Goal: Transaction & Acquisition: Obtain resource

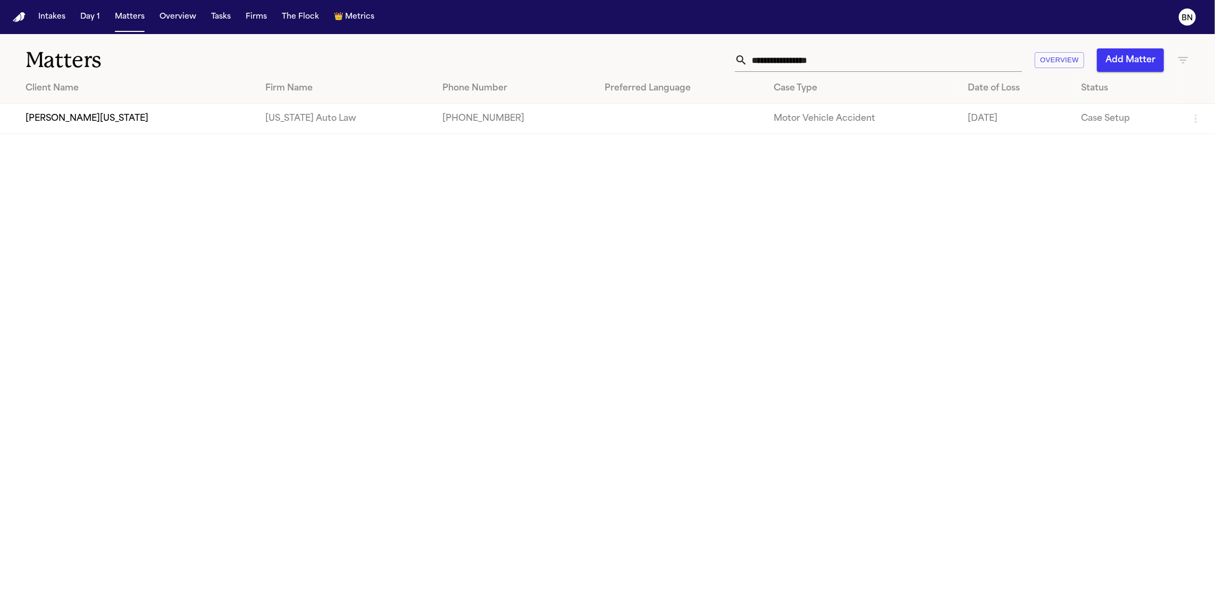
click at [804, 57] on input "**********" at bounding box center [885, 59] width 274 height 23
paste input "text"
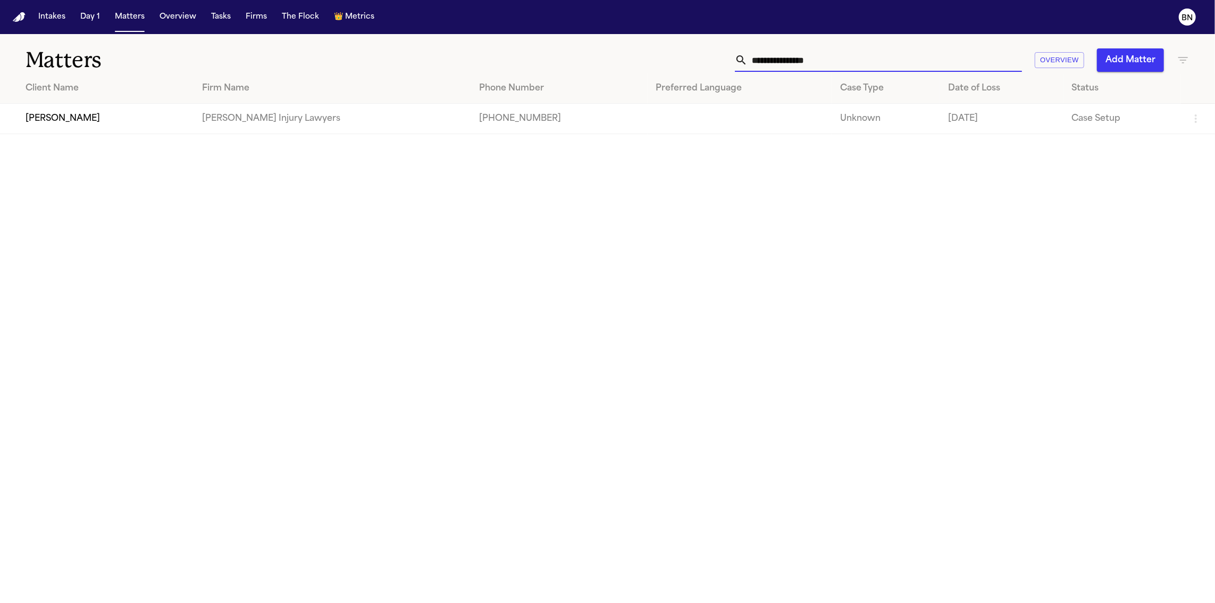
type input "**********"
click at [172, 129] on td "[PERSON_NAME]" at bounding box center [97, 119] width 194 height 30
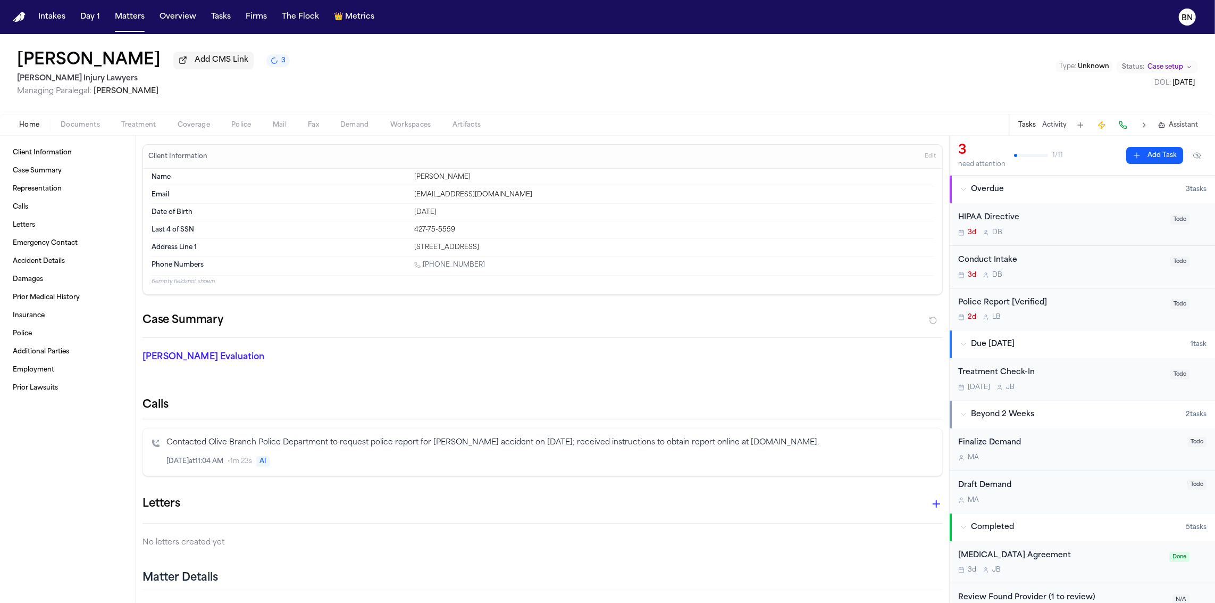
click at [240, 126] on span "Police" at bounding box center [241, 125] width 20 height 9
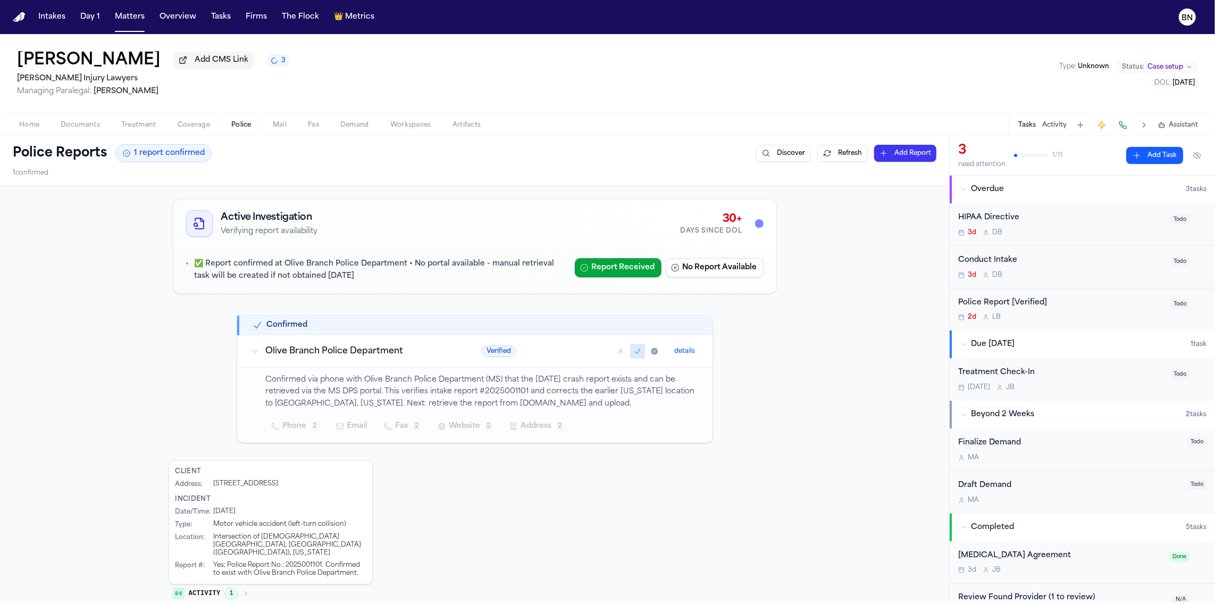
click at [1060, 123] on button "Activity" at bounding box center [1054, 125] width 24 height 9
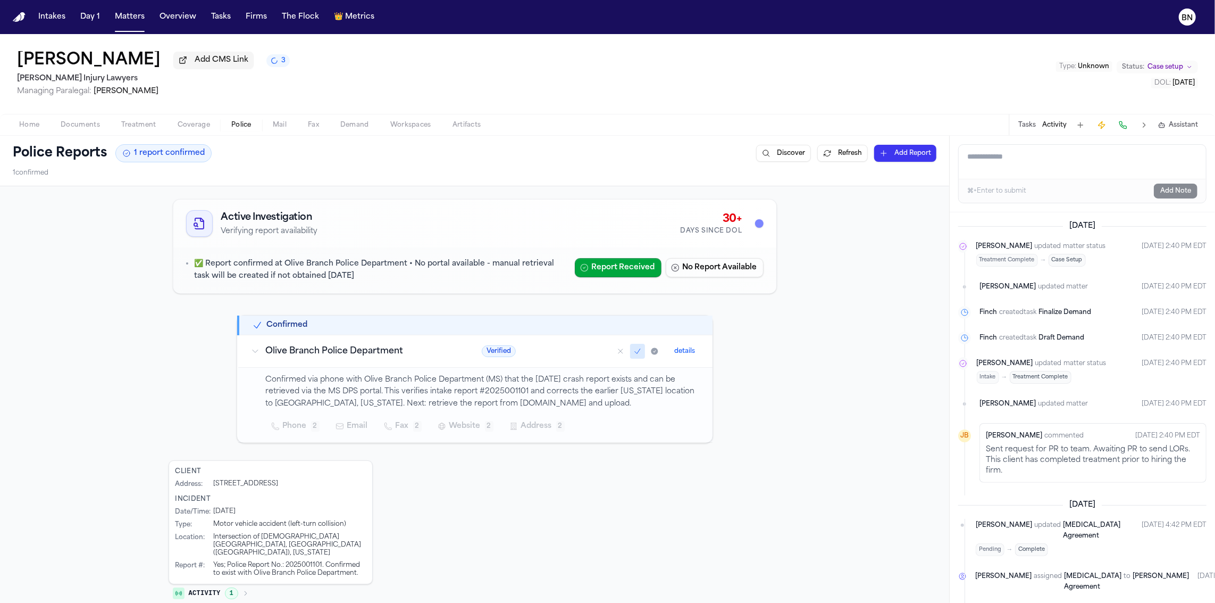
click at [38, 126] on span "Home" at bounding box center [29, 125] width 20 height 9
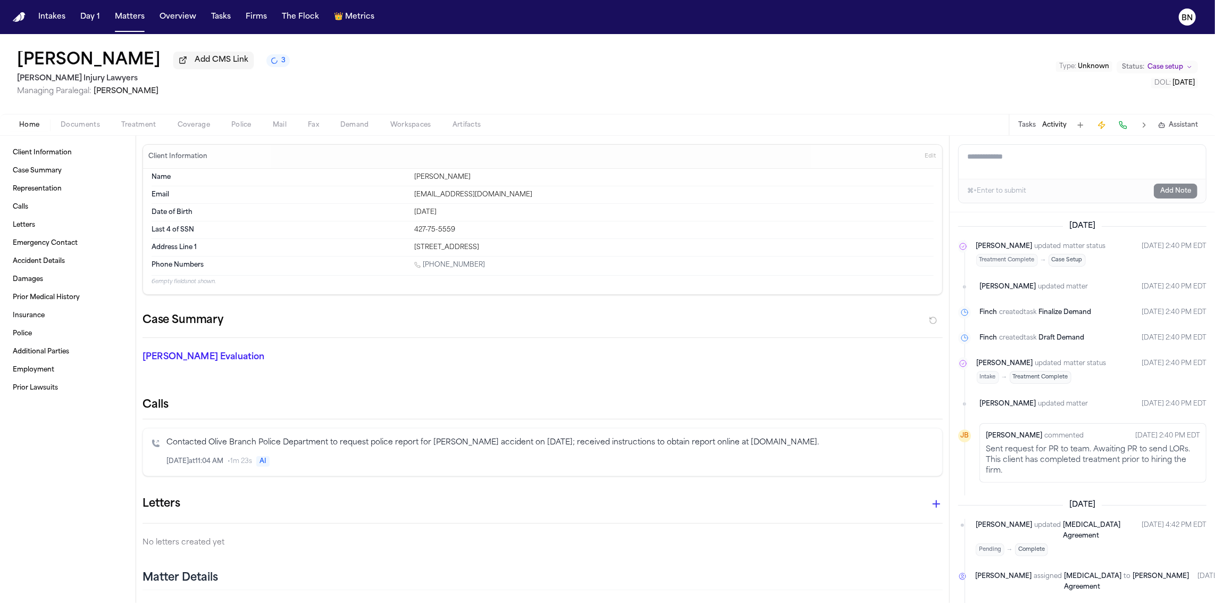
click at [1058, 128] on button "Activity" at bounding box center [1054, 125] width 24 height 9
click at [112, 14] on button "Matters" at bounding box center [130, 16] width 38 height 19
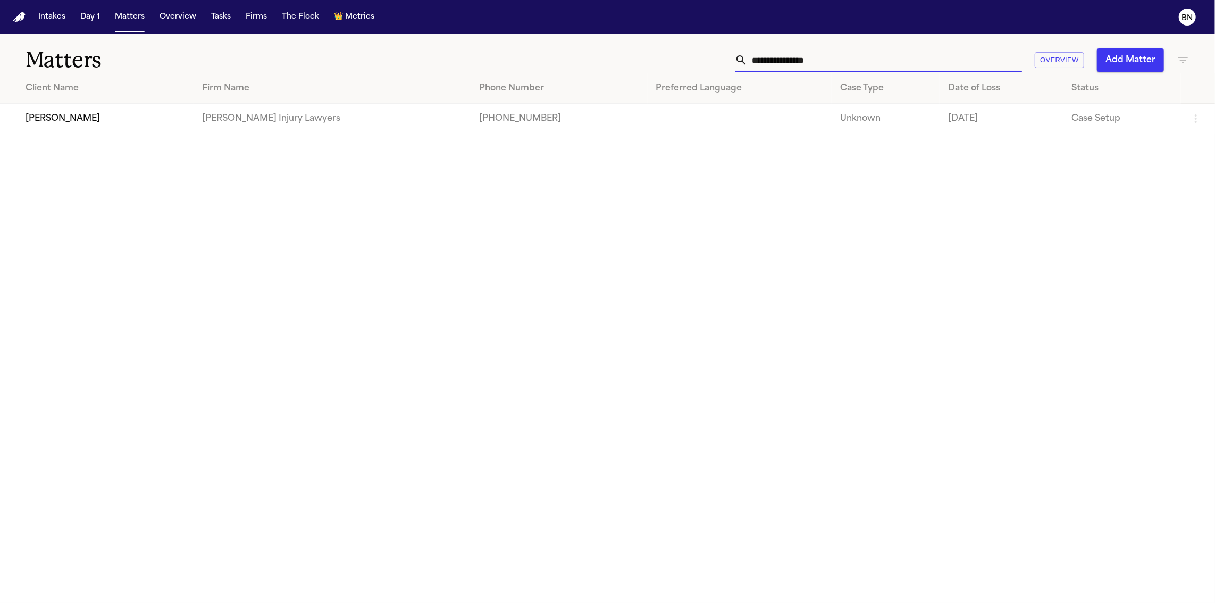
click at [835, 62] on input "**********" at bounding box center [885, 59] width 274 height 23
paste input "text"
type input "**********"
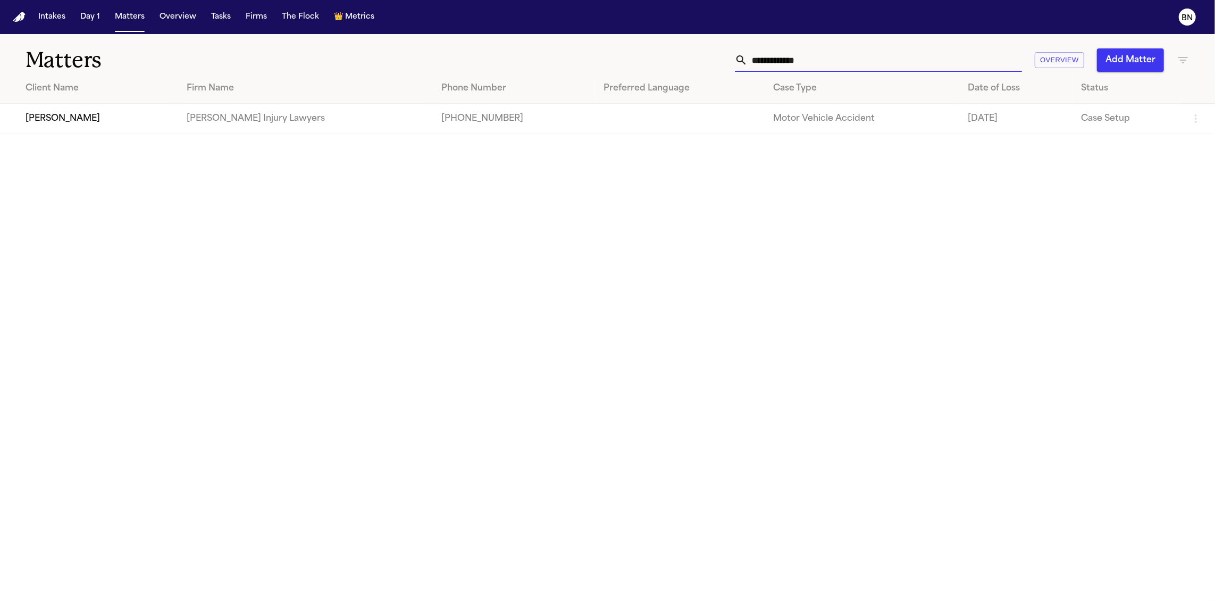
click at [134, 120] on td "[PERSON_NAME]" at bounding box center [89, 119] width 178 height 30
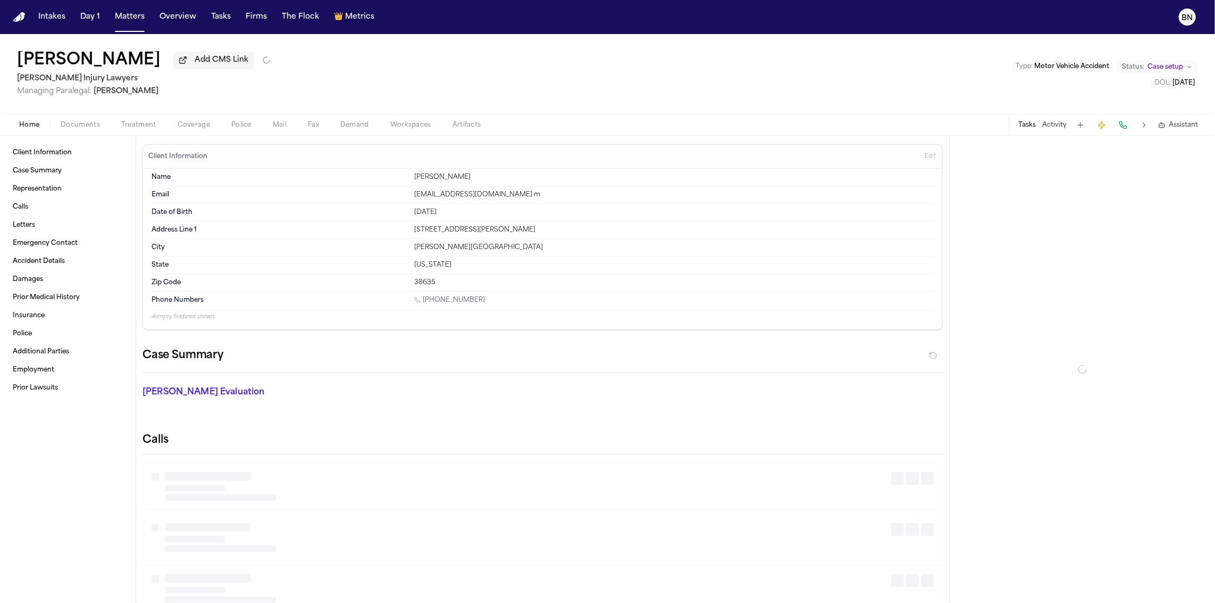
click at [245, 129] on span "Police" at bounding box center [241, 125] width 20 height 9
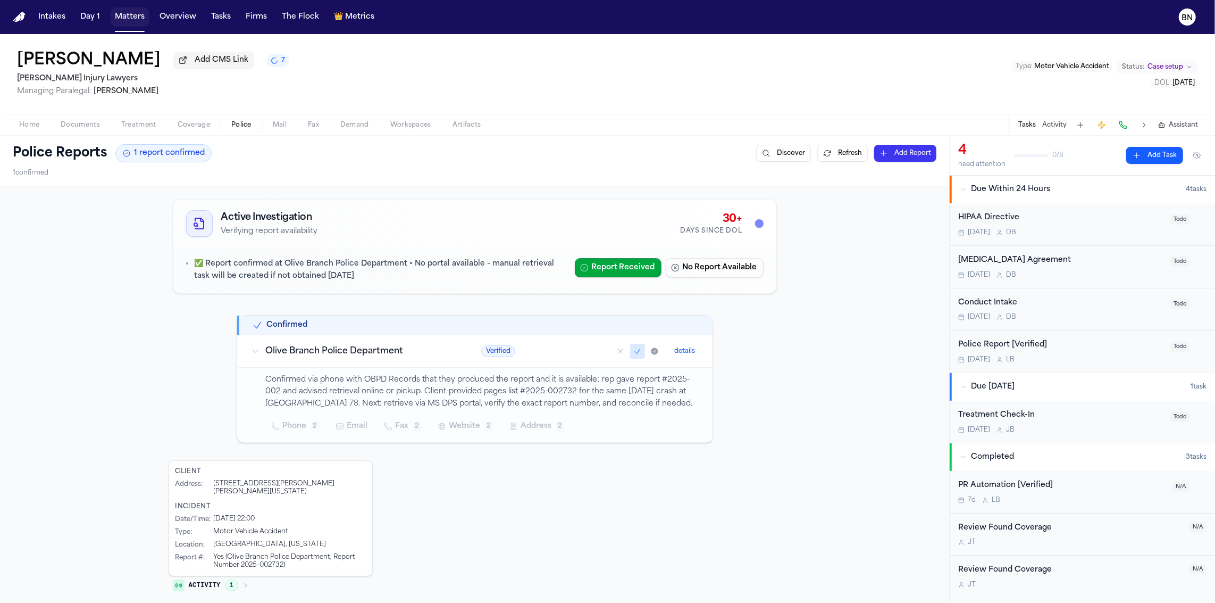
click at [113, 15] on button "Matters" at bounding box center [130, 16] width 38 height 19
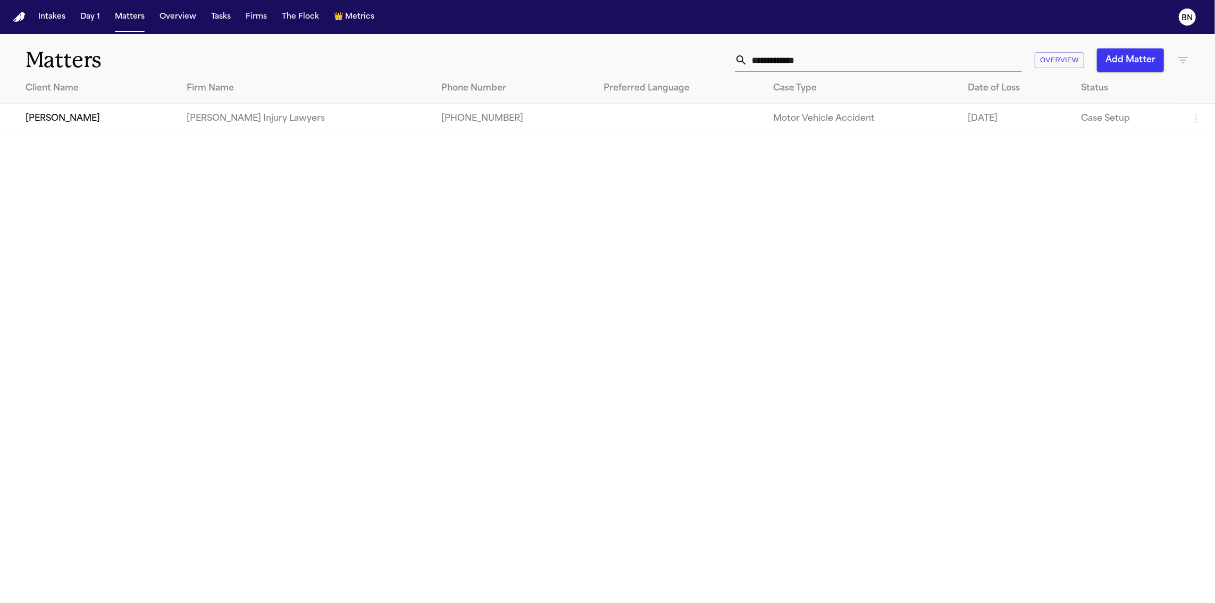
click at [861, 60] on input "**********" at bounding box center [885, 59] width 274 height 23
paste input "**"
type input "**********"
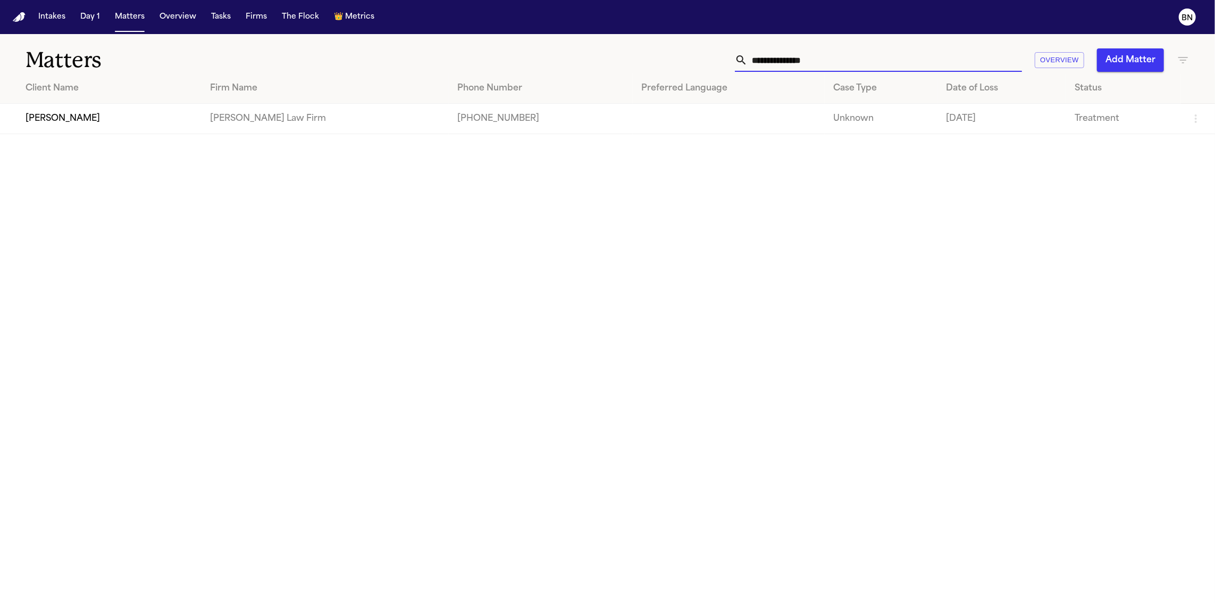
click at [144, 120] on td "[PERSON_NAME]" at bounding box center [101, 119] width 202 height 30
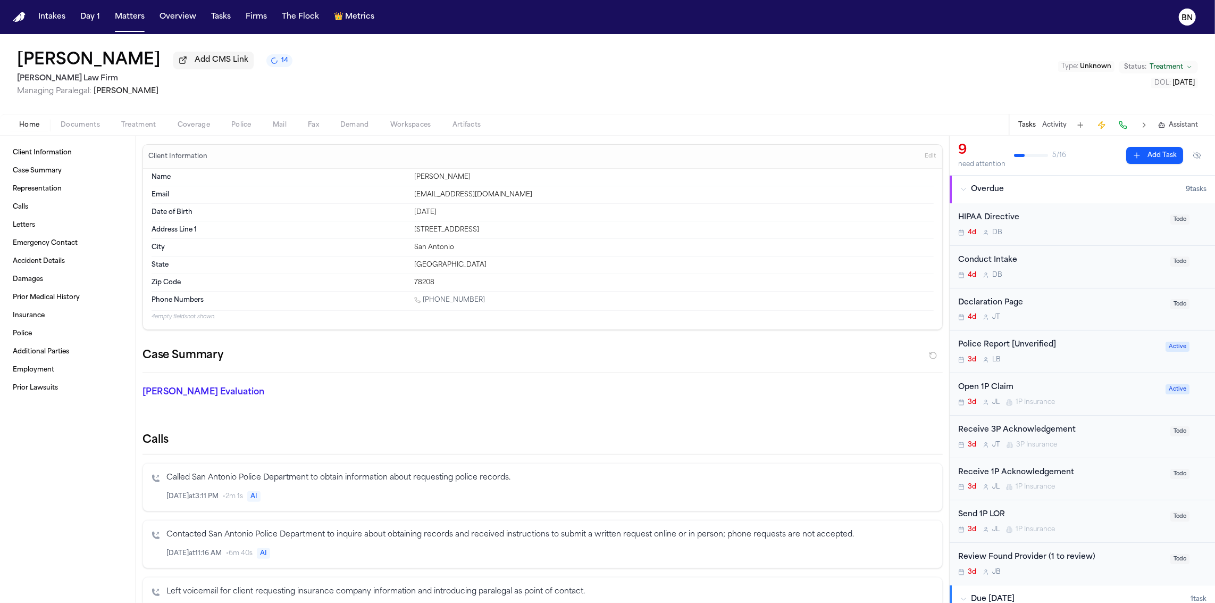
click at [242, 129] on span "Police" at bounding box center [241, 125] width 20 height 9
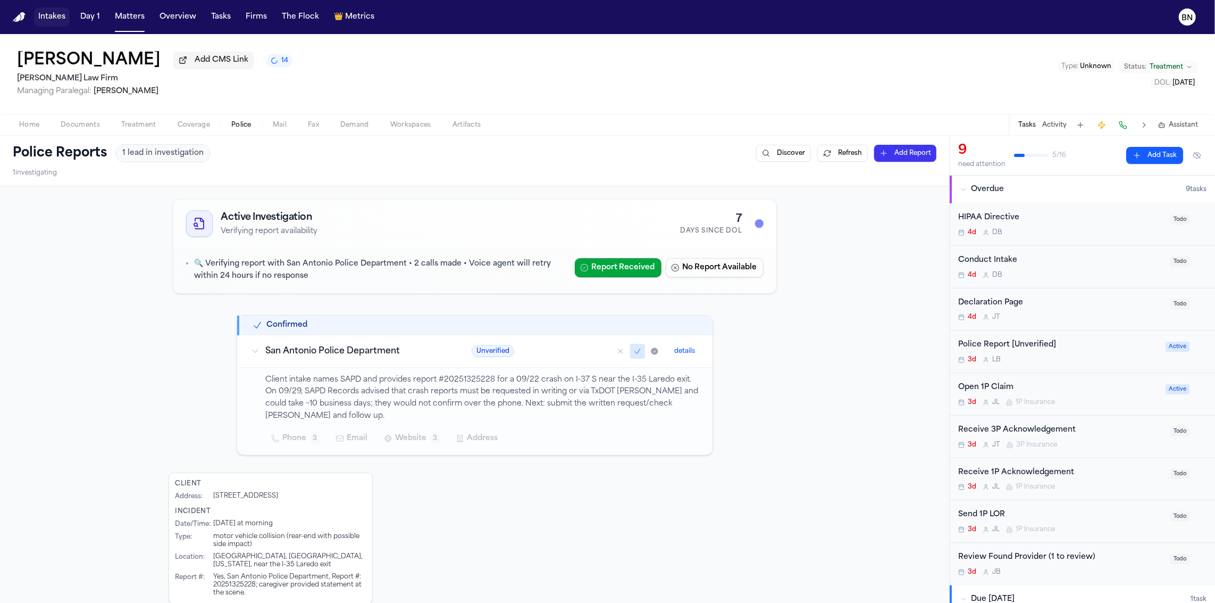
click at [42, 22] on button "Intakes" at bounding box center [52, 16] width 36 height 19
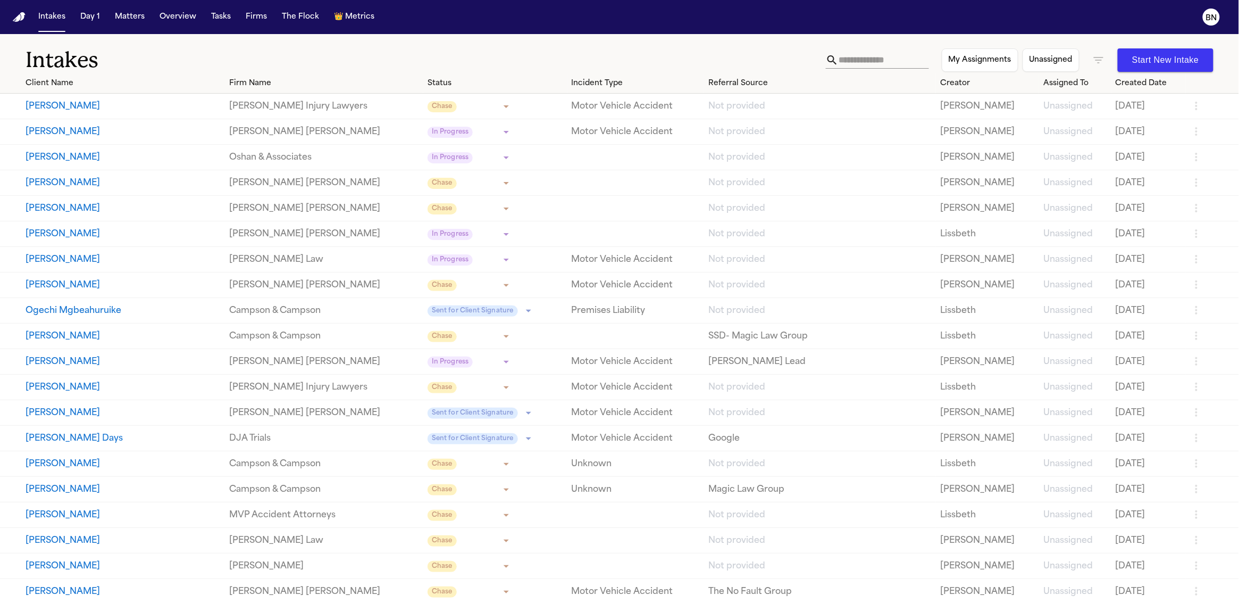
click at [151, 16] on div "Intakes Day 1 Matters Overview Tasks Firms The Flock 👑 Metrics" at bounding box center [206, 16] width 345 height 19
click at [137, 18] on button "Matters" at bounding box center [130, 16] width 38 height 19
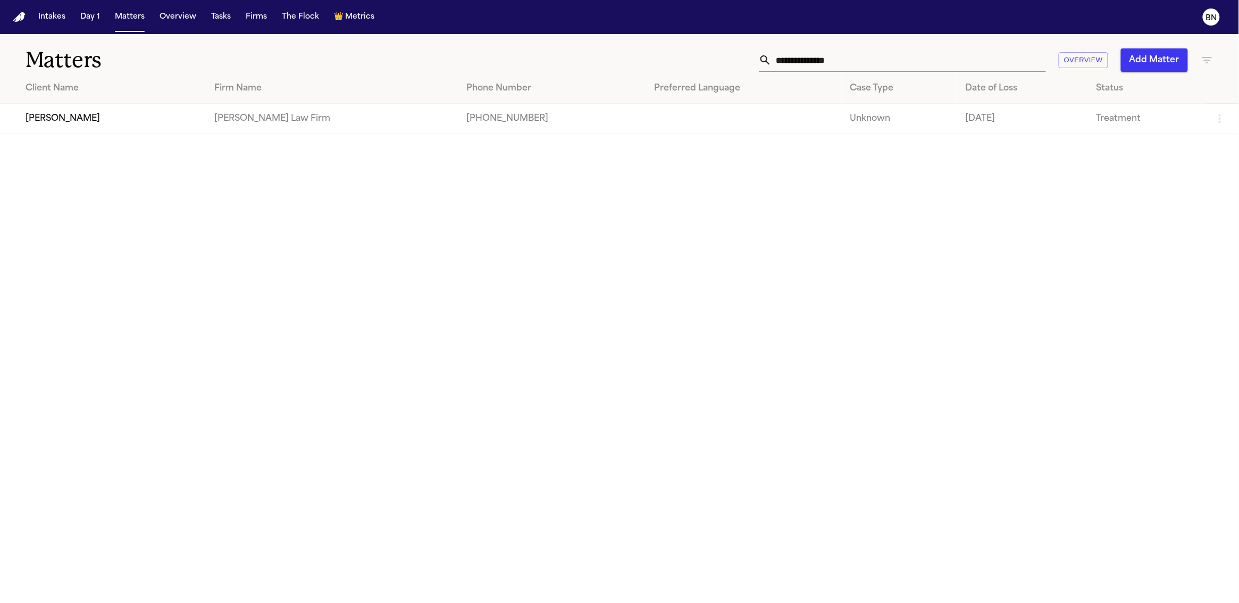
click at [817, 63] on input "**********" at bounding box center [909, 59] width 274 height 23
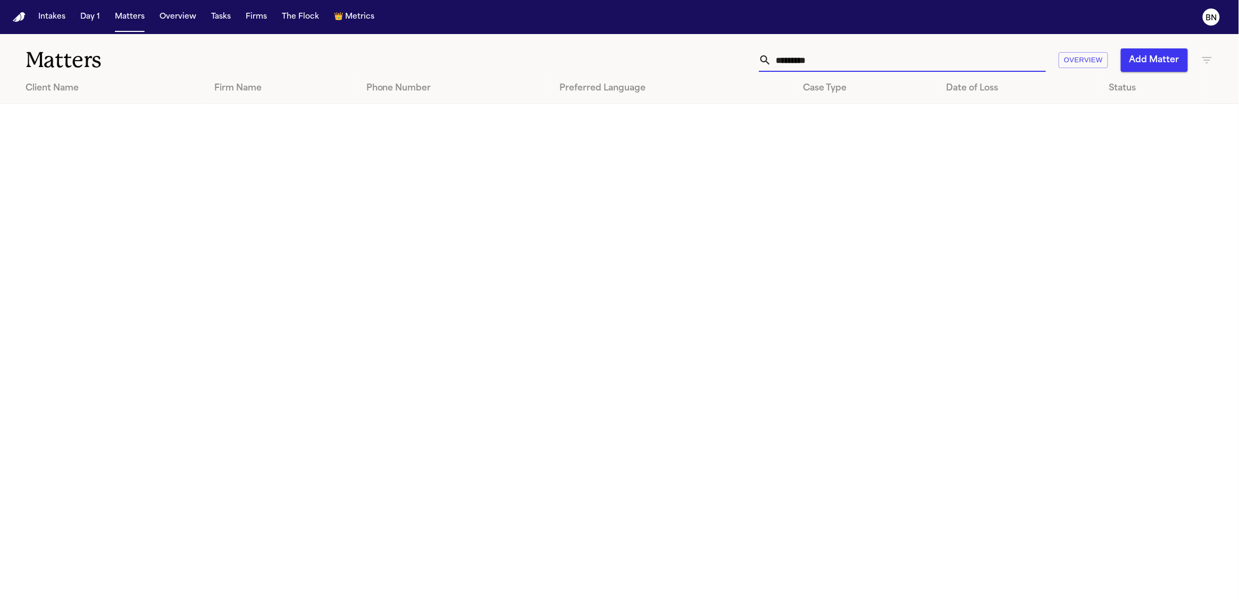
type input "********"
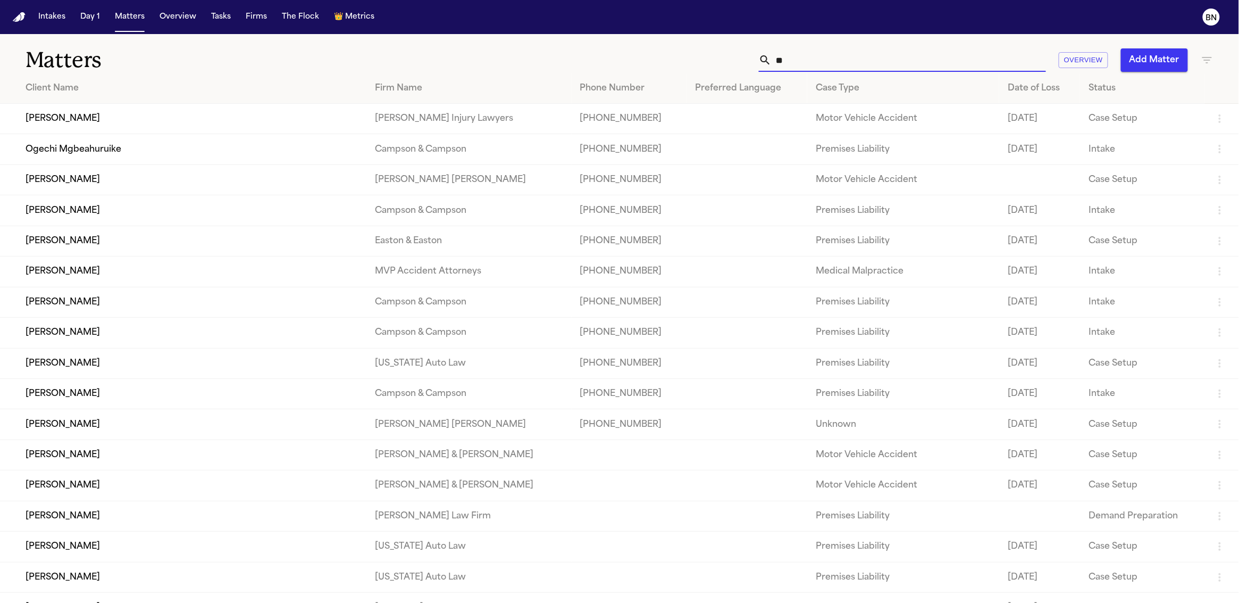
type input "*"
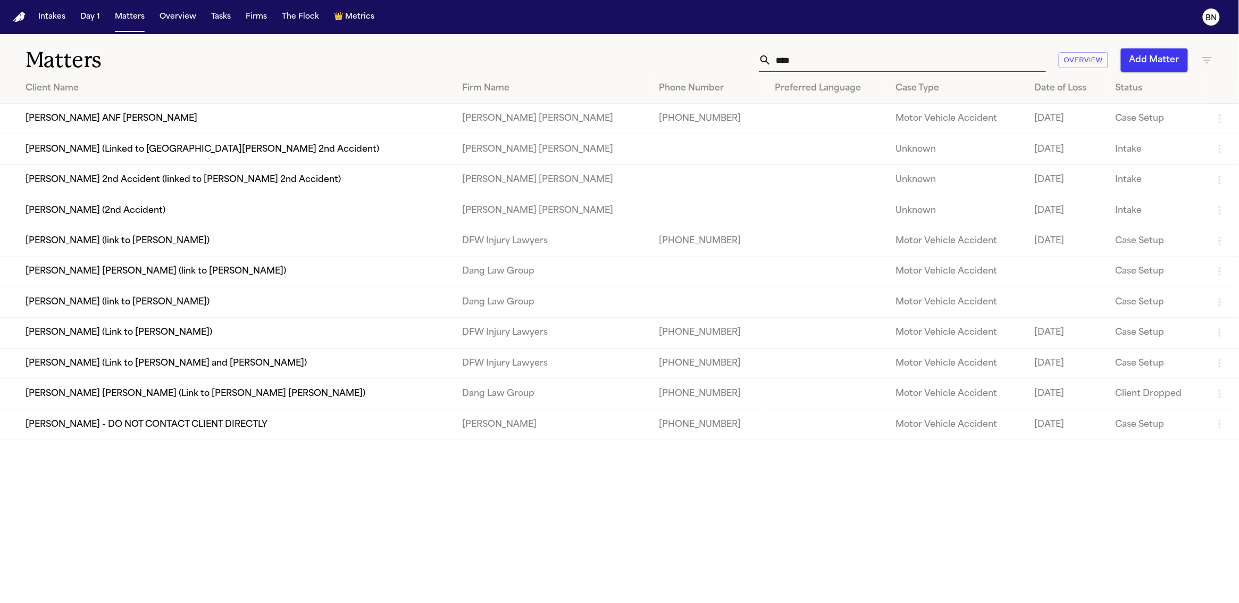
type input "****"
click at [321, 251] on td "[PERSON_NAME] (link to [PERSON_NAME])" at bounding box center [227, 241] width 454 height 30
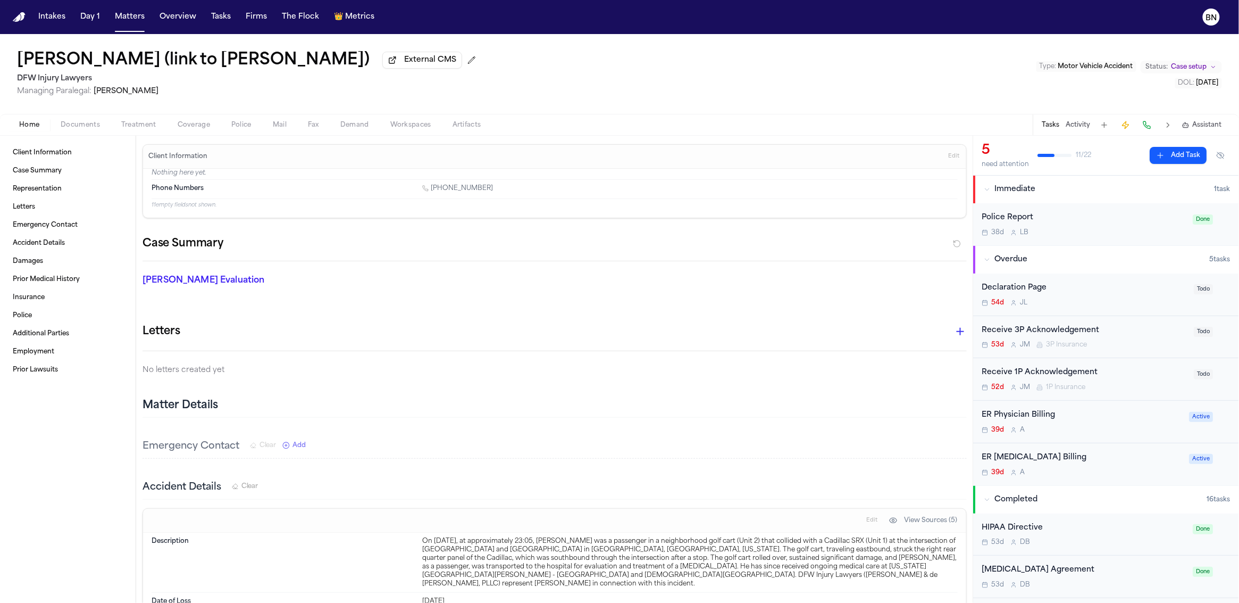
click at [268, 131] on button "Mail" at bounding box center [279, 125] width 35 height 13
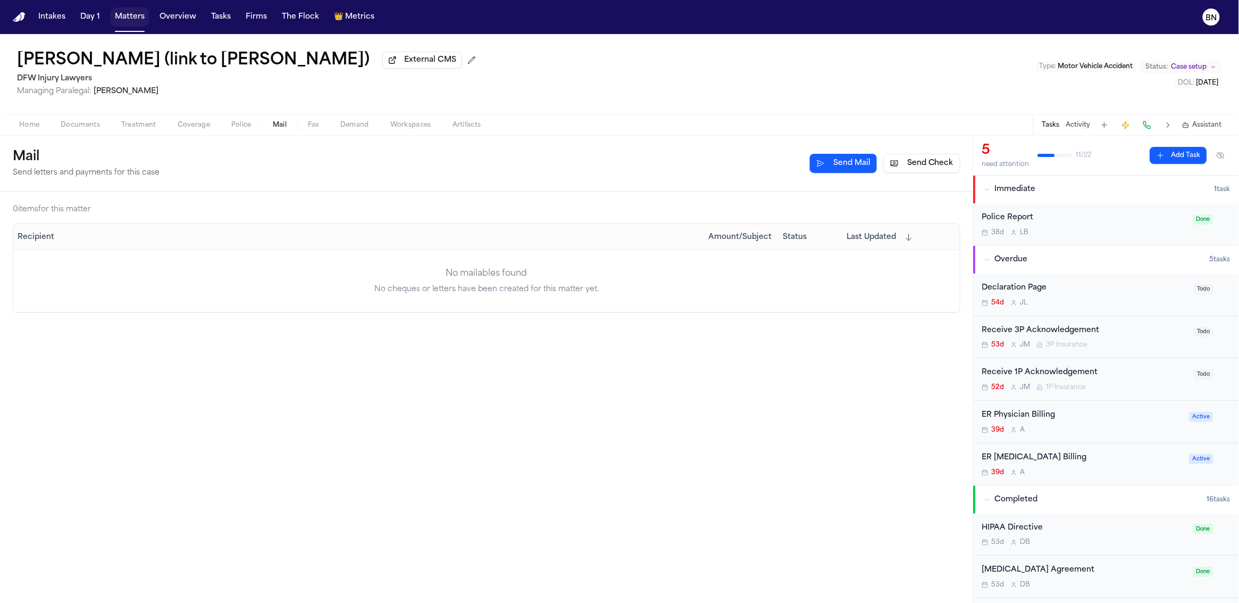
click at [139, 22] on button "Matters" at bounding box center [130, 16] width 38 height 19
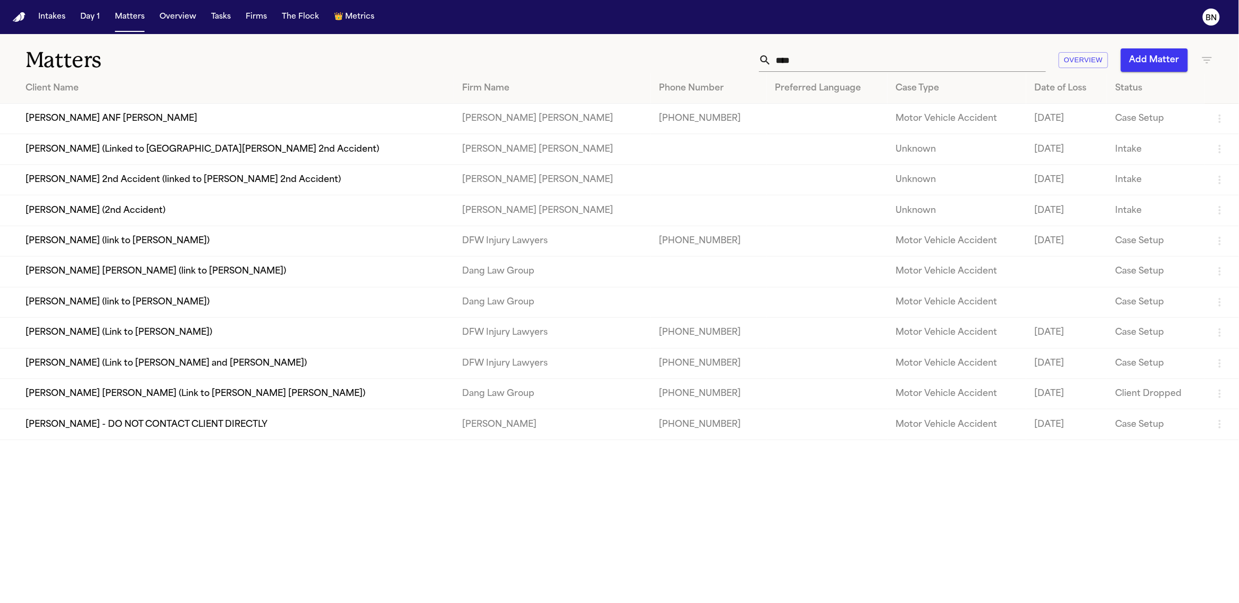
click at [822, 59] on input "****" at bounding box center [909, 59] width 274 height 23
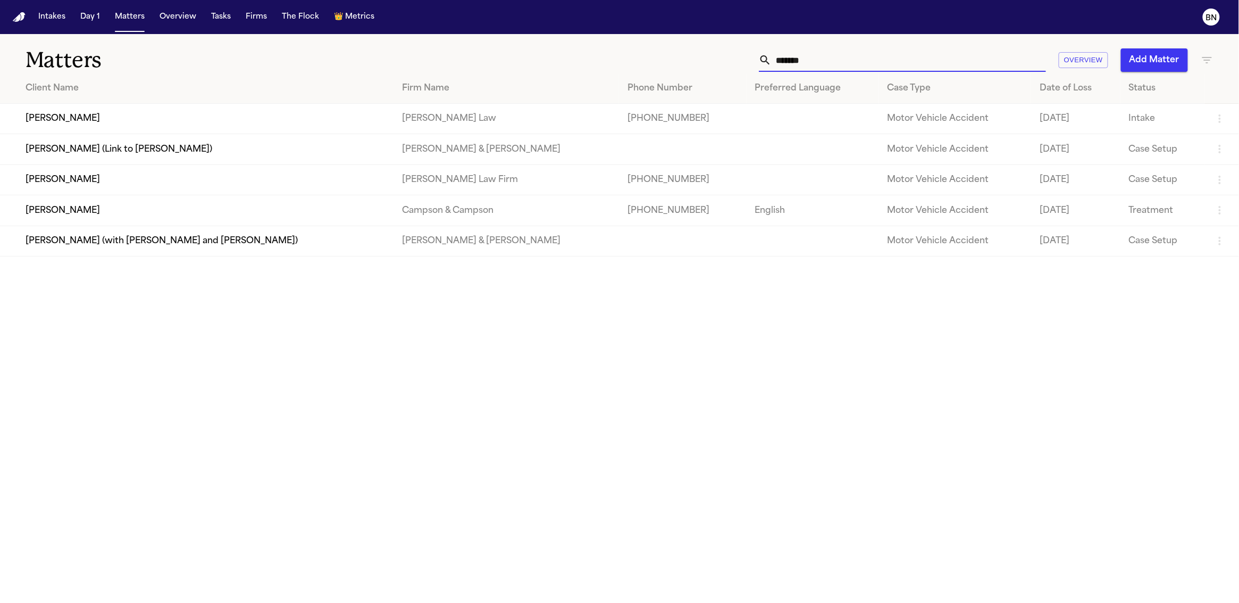
type input "*******"
click at [268, 191] on td "[PERSON_NAME]" at bounding box center [197, 179] width 394 height 30
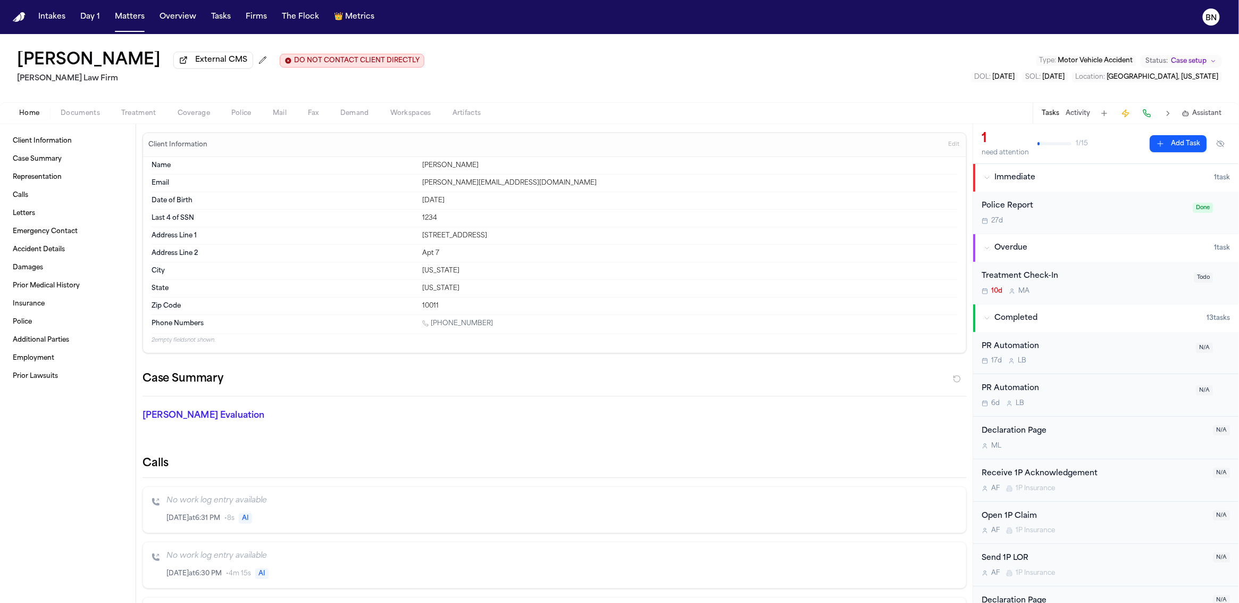
click at [281, 116] on span "Mail" at bounding box center [280, 113] width 14 height 9
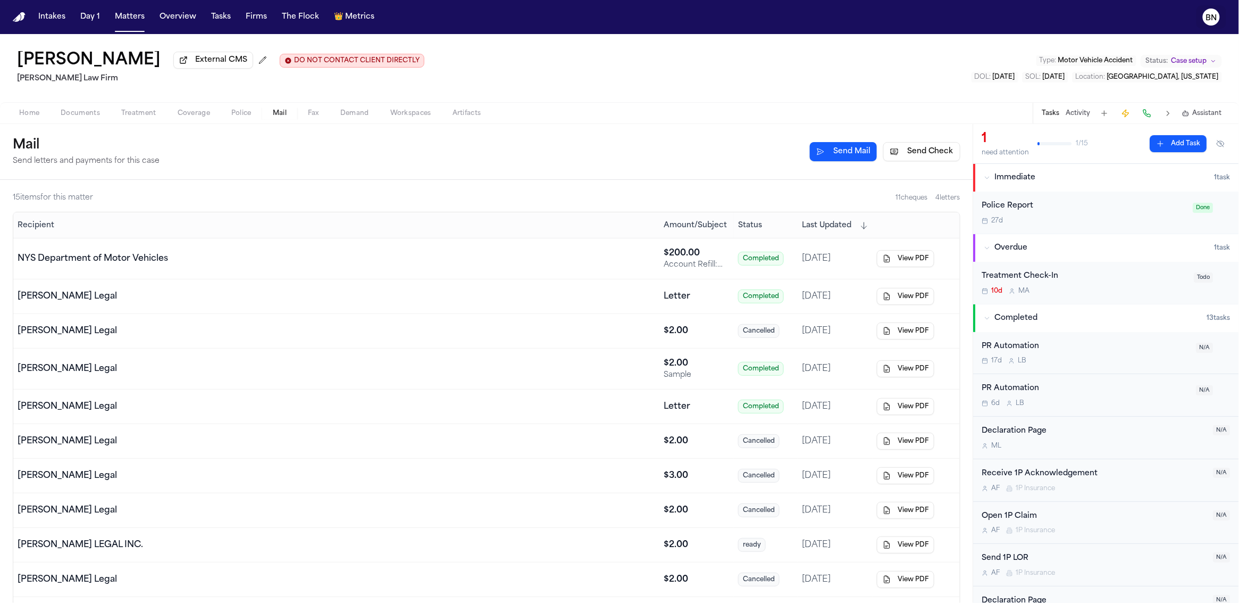
click at [1206, 22] on text "BN" at bounding box center [1211, 17] width 11 height 7
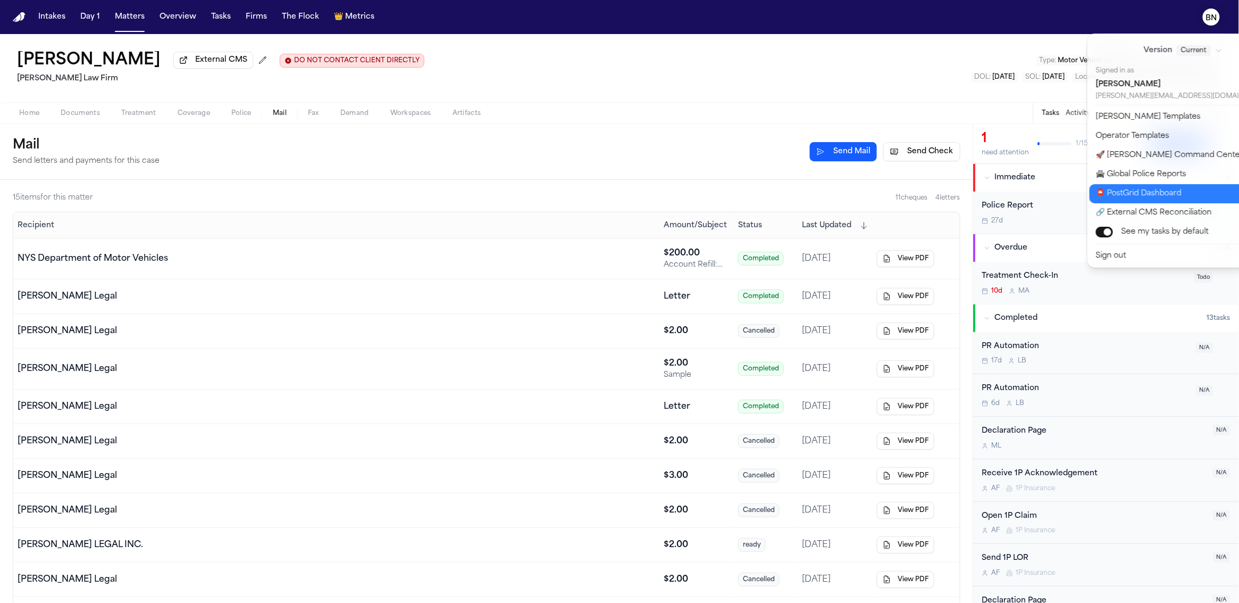
click at [1175, 195] on button "📮 PostGrid Dashboard" at bounding box center [1190, 193] width 200 height 19
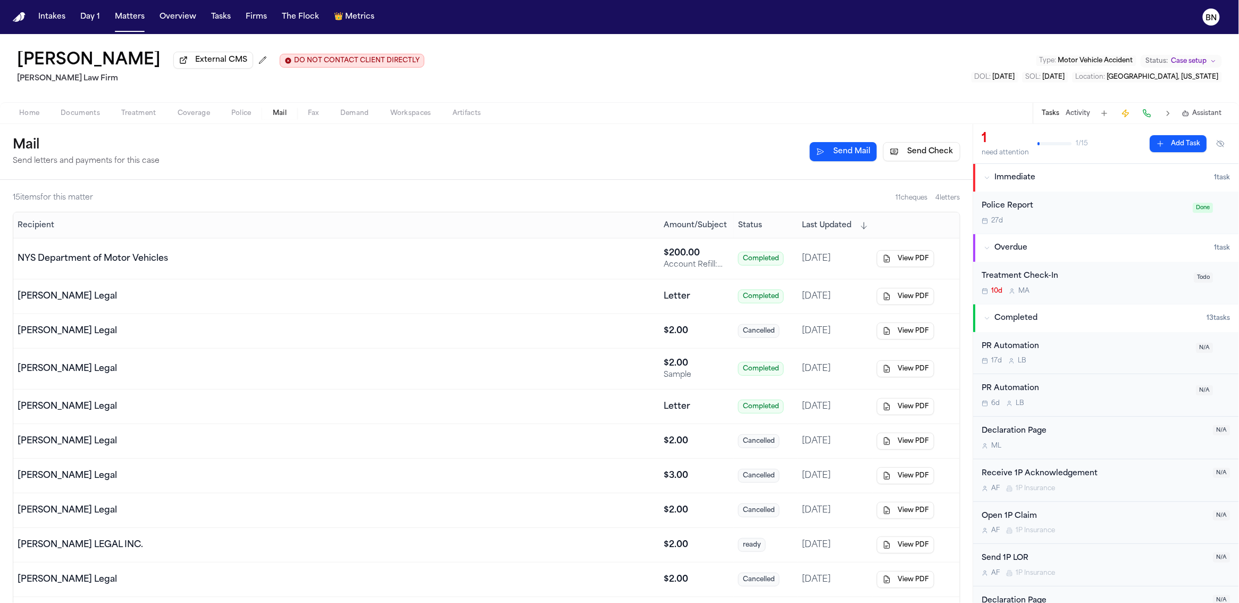
click at [860, 158] on button "Send Mail" at bounding box center [843, 151] width 67 height 19
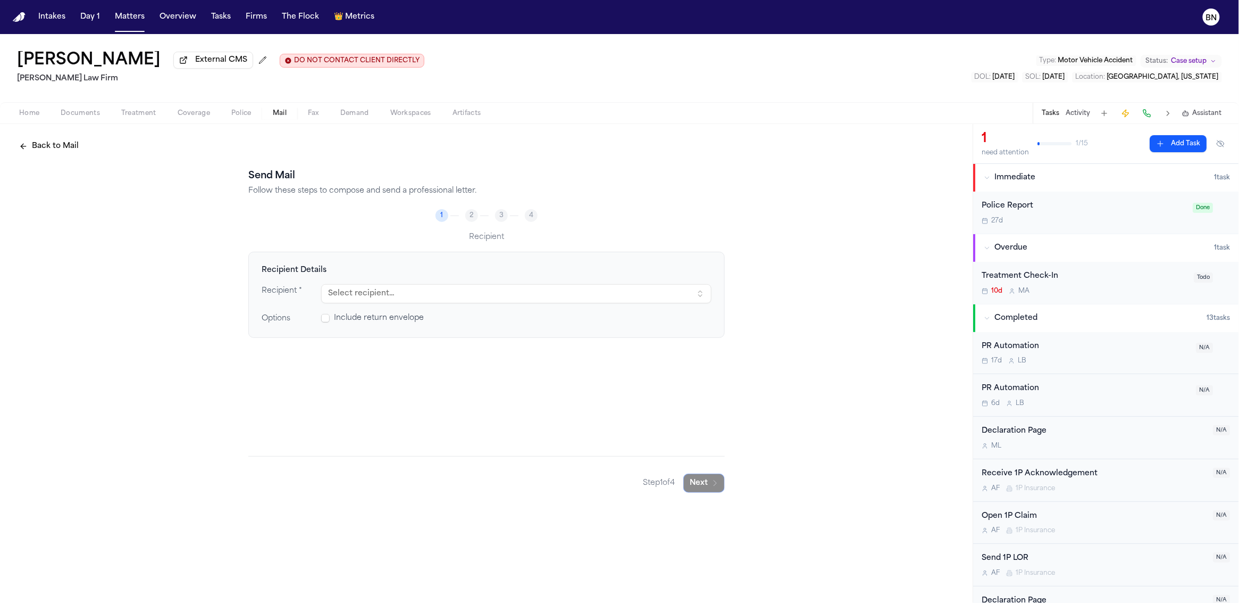
click at [464, 294] on button "Select recipient..." at bounding box center [516, 293] width 390 height 19
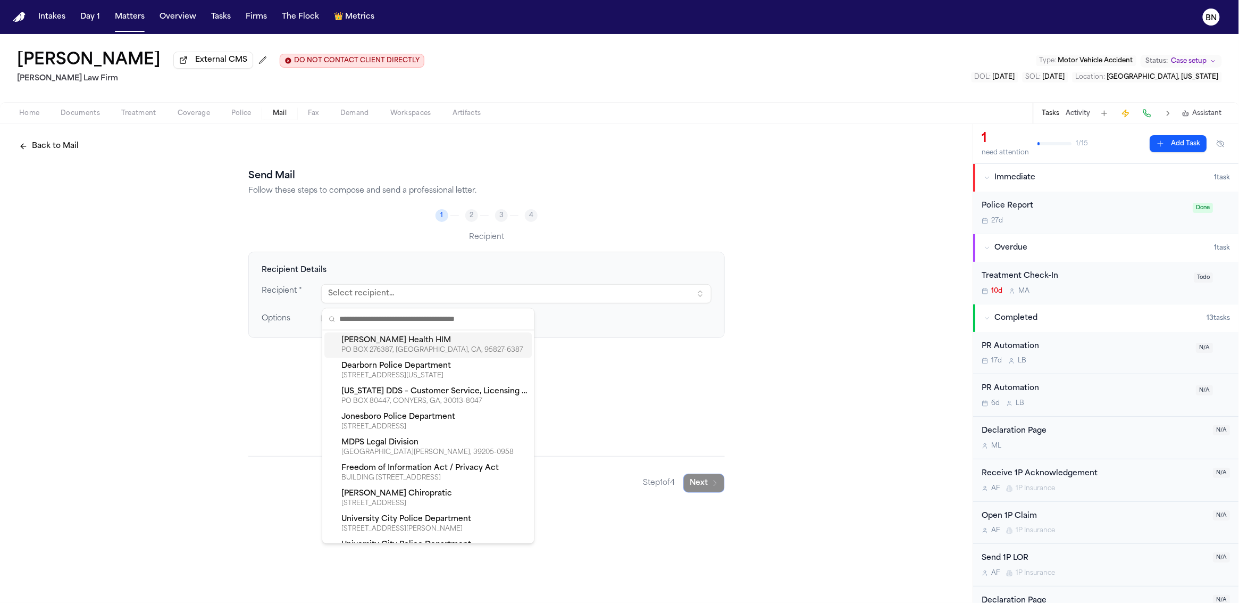
click at [443, 255] on div "Recipient Details Recipient * Select recipient... Options Include return envelo…" at bounding box center [486, 295] width 477 height 86
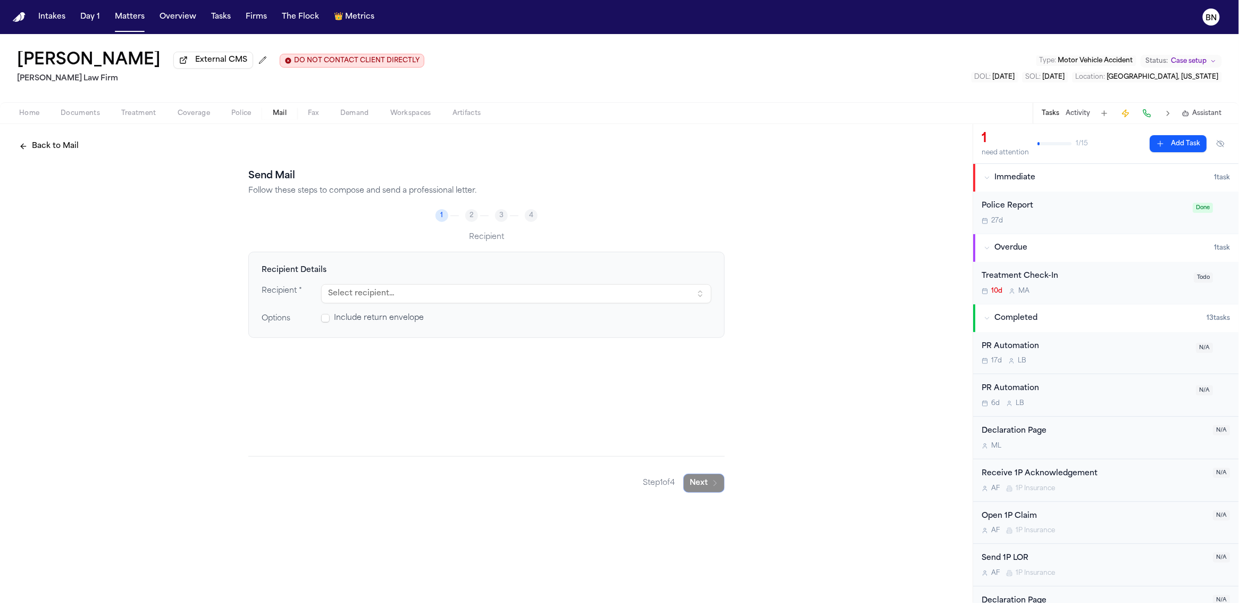
click at [57, 149] on button "Back to Mail" at bounding box center [49, 146] width 72 height 19
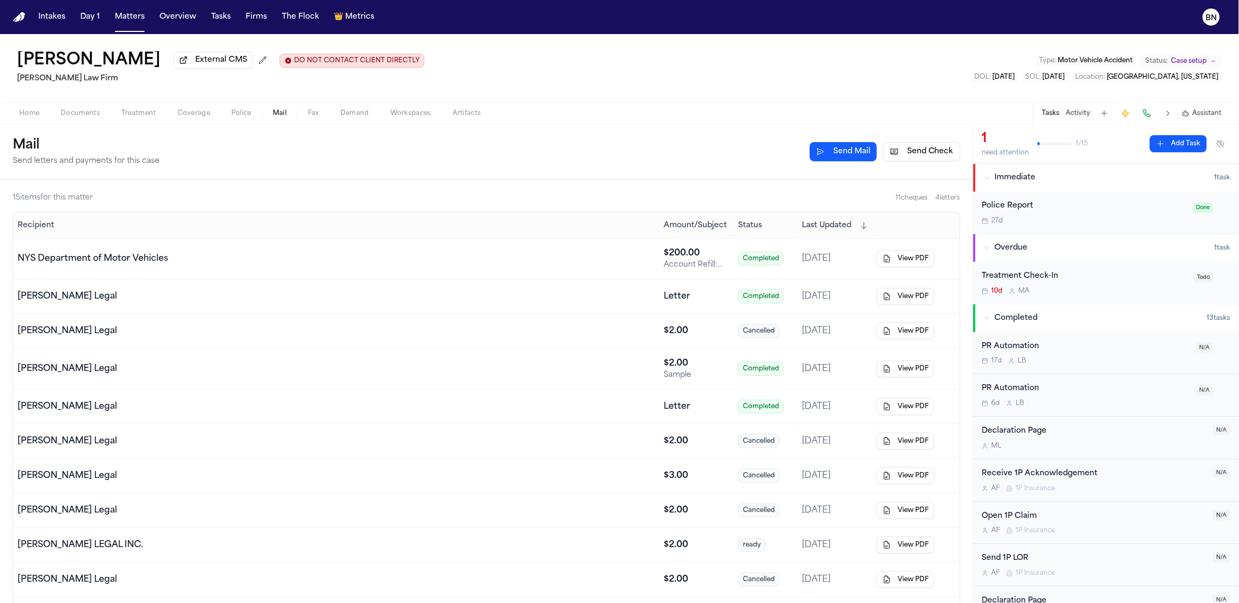
click at [853, 156] on button "Send Mail" at bounding box center [843, 151] width 67 height 19
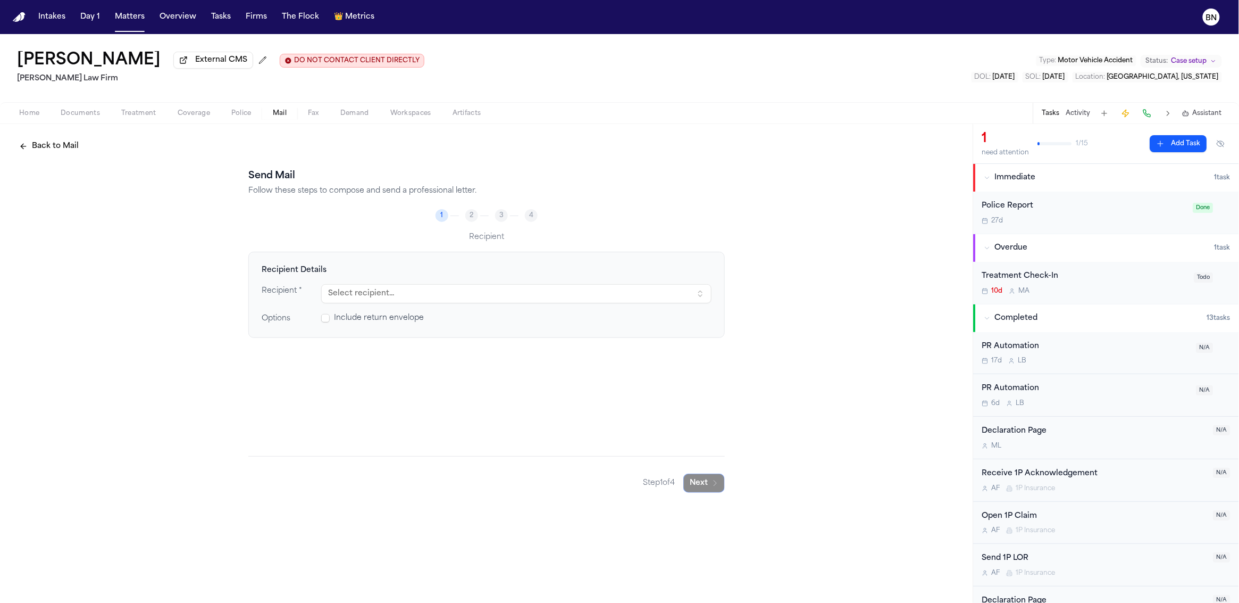
click at [479, 299] on button "Select recipient..." at bounding box center [516, 293] width 390 height 19
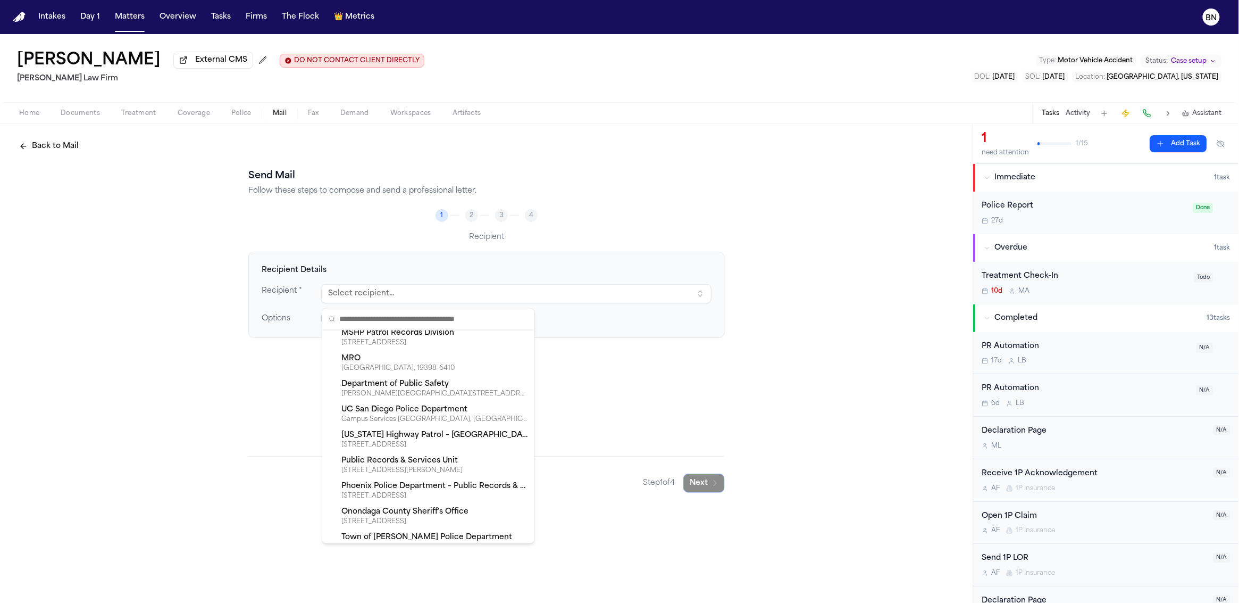
scroll to position [4804, 0]
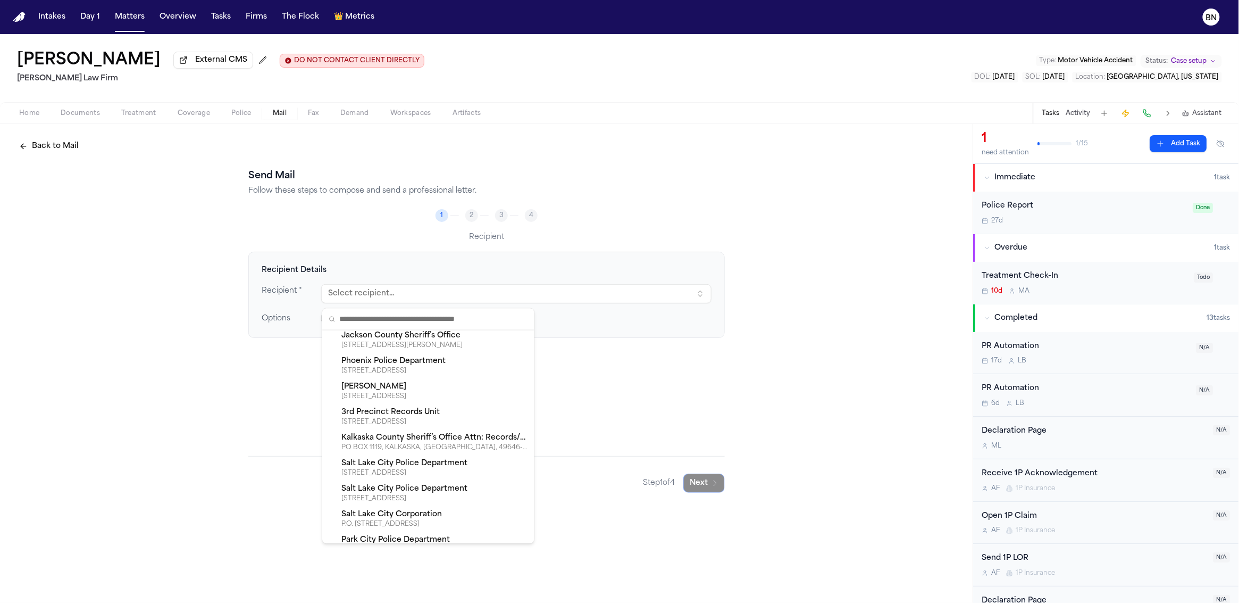
click at [628, 369] on div "Recipient Details Recipient * Select recipient... Options Include return envelo…" at bounding box center [486, 354] width 477 height 204
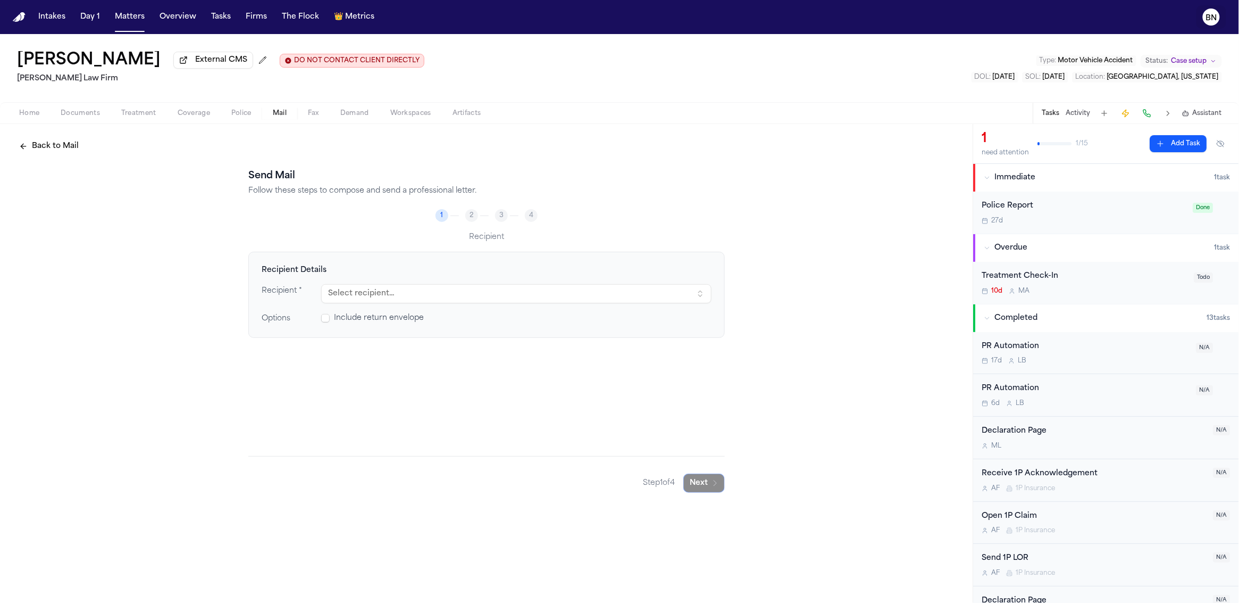
click at [1208, 20] on text "BN" at bounding box center [1211, 17] width 11 height 7
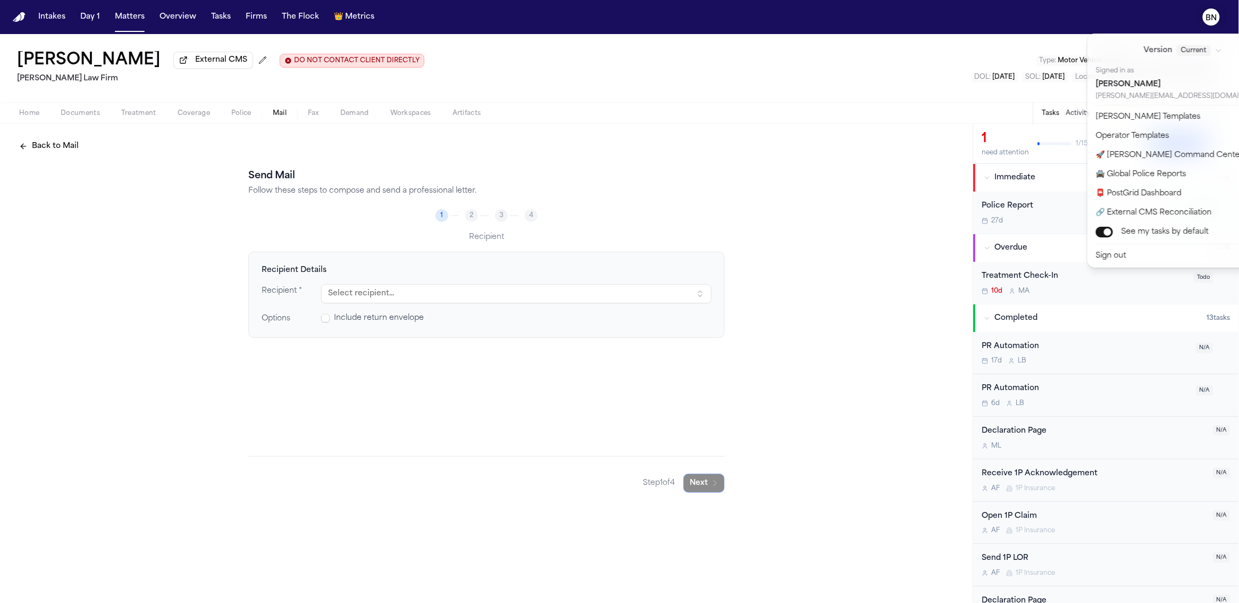
click at [486, 294] on div "Intakes Day 1 Matters Overview Tasks Firms The Flock 👑 Metrics [PERSON_NAME] Ex…" at bounding box center [619, 301] width 1239 height 603
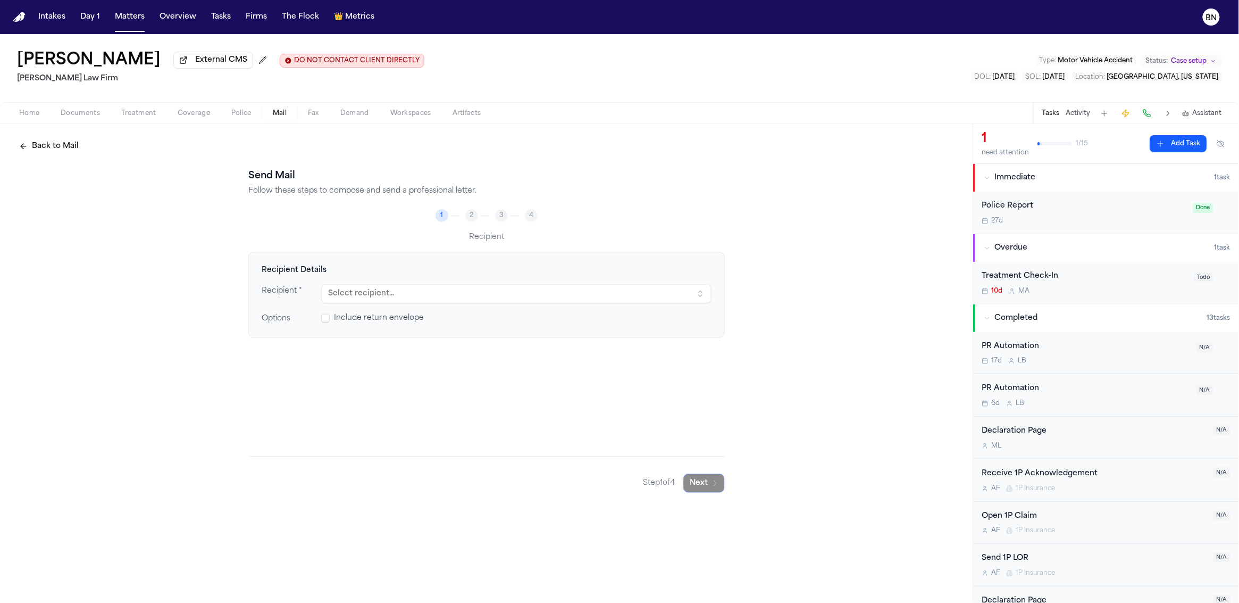
click at [486, 294] on button "Select recipient..." at bounding box center [516, 293] width 390 height 19
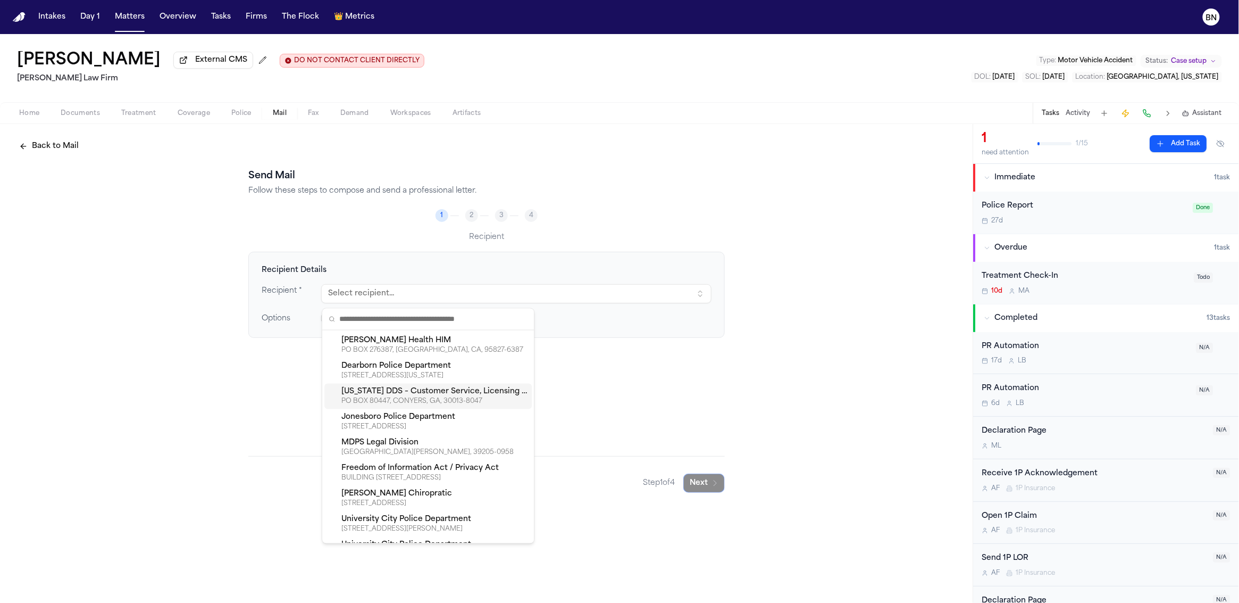
type input "*"
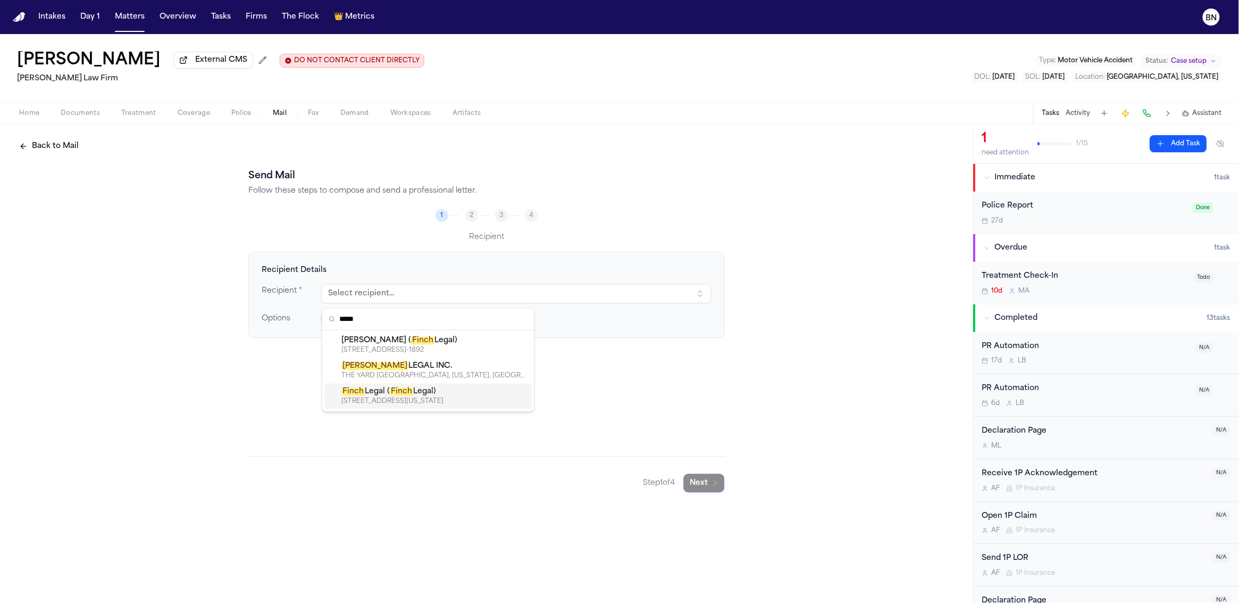
type input "*****"
click at [409, 398] on div "[STREET_ADDRESS][US_STATE]" at bounding box center [434, 401] width 186 height 9
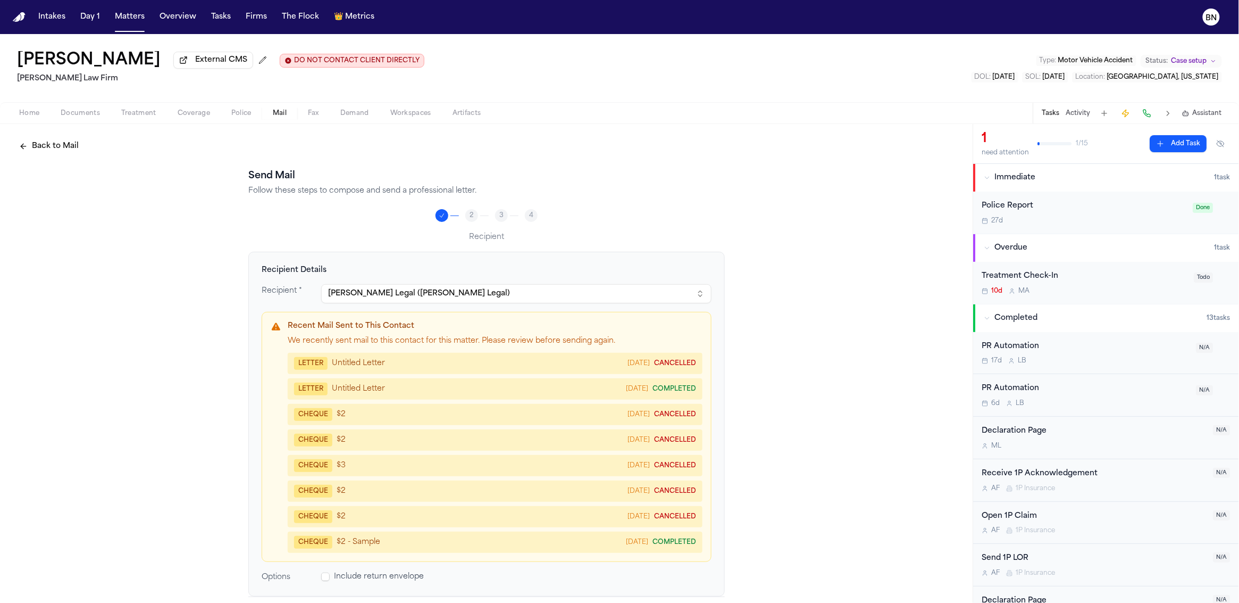
scroll to position [18, 0]
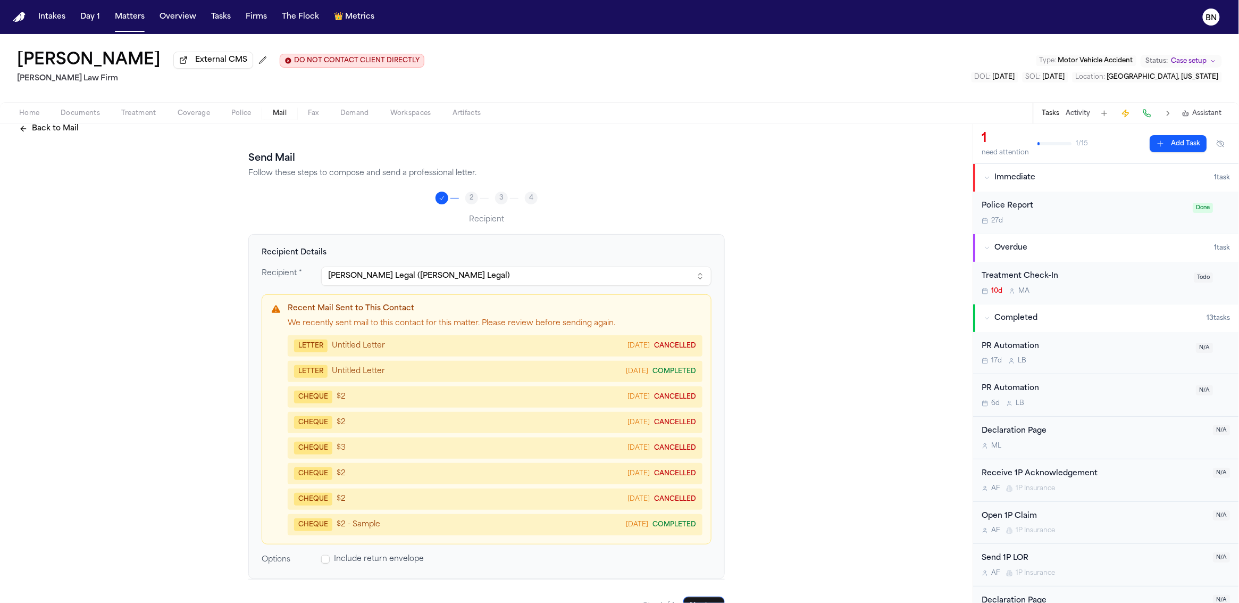
click at [362, 310] on h4 "Recent Mail Sent to This Contact" at bounding box center [495, 308] width 415 height 11
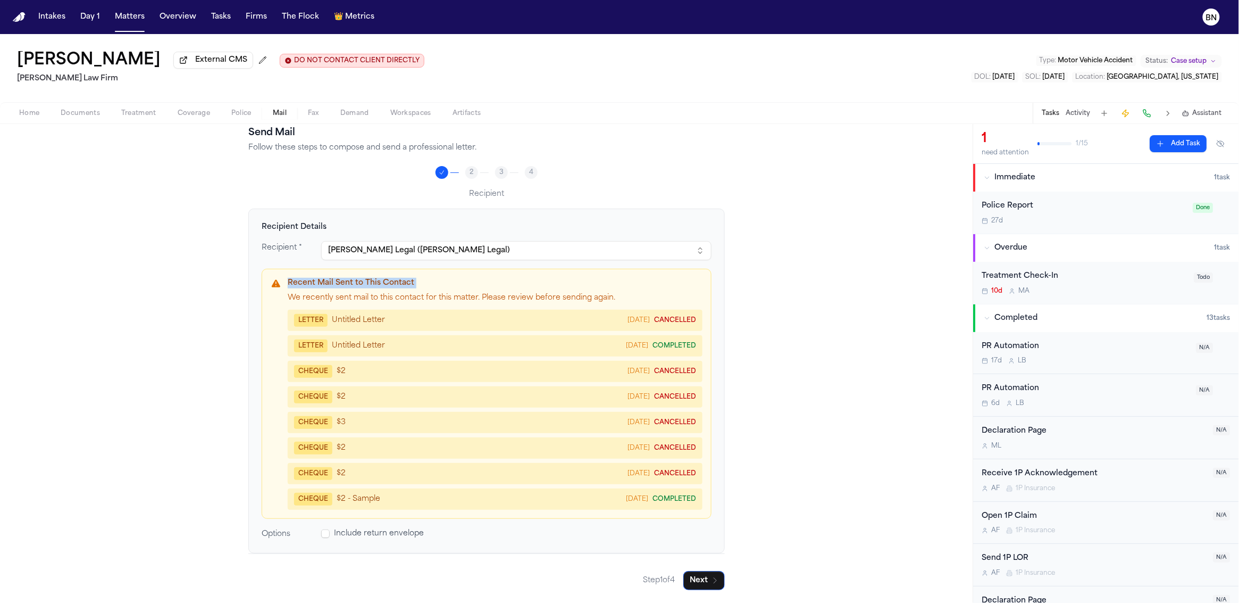
click at [370, 287] on h4 "Recent Mail Sent to This Contact" at bounding box center [495, 283] width 415 height 11
click at [322, 532] on span at bounding box center [325, 533] width 9 height 9
click at [322, 535] on span at bounding box center [325, 533] width 9 height 9
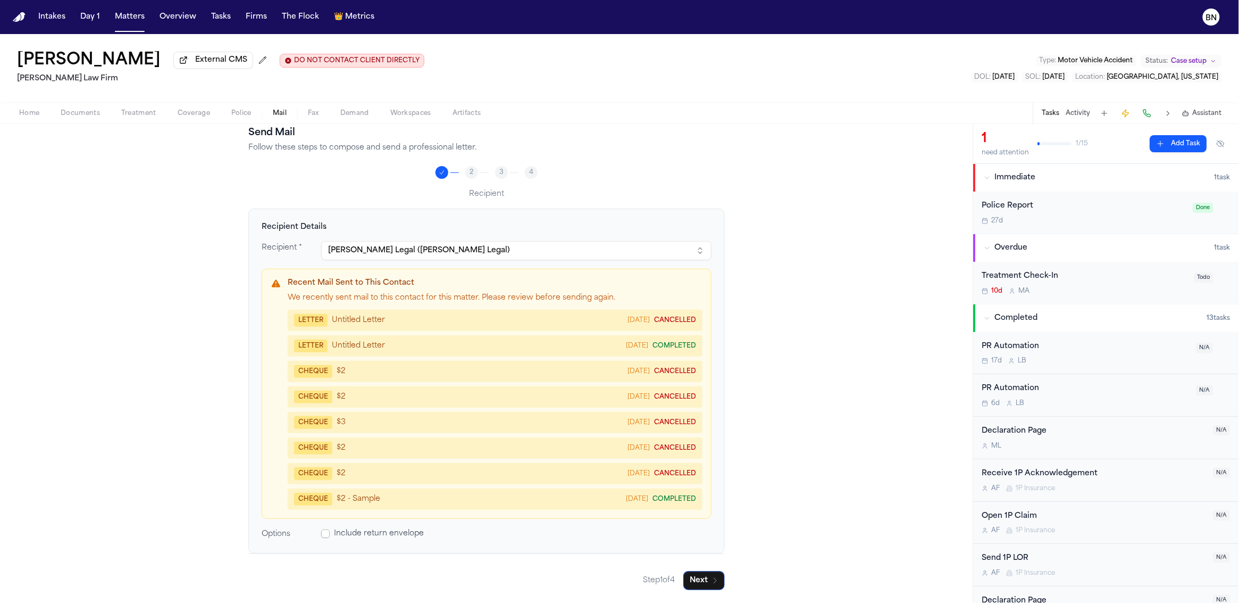
click at [322, 533] on span at bounding box center [325, 533] width 9 height 9
click at [711, 578] on icon "button" at bounding box center [715, 580] width 9 height 9
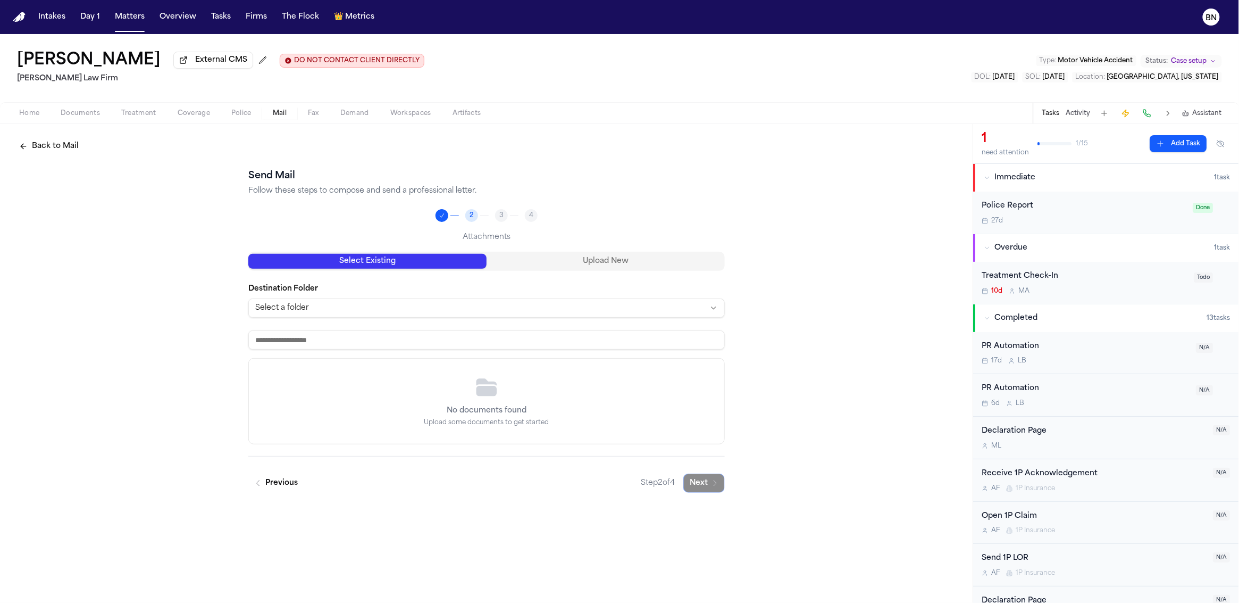
scroll to position [0, 0]
click at [464, 268] on button "Select Existing" at bounding box center [367, 261] width 238 height 15
click at [454, 313] on html "Intakes Day 1 Matters Overview Tasks Firms The Flock 👑 Metrics [PERSON_NAME] Ex…" at bounding box center [619, 301] width 1239 height 603
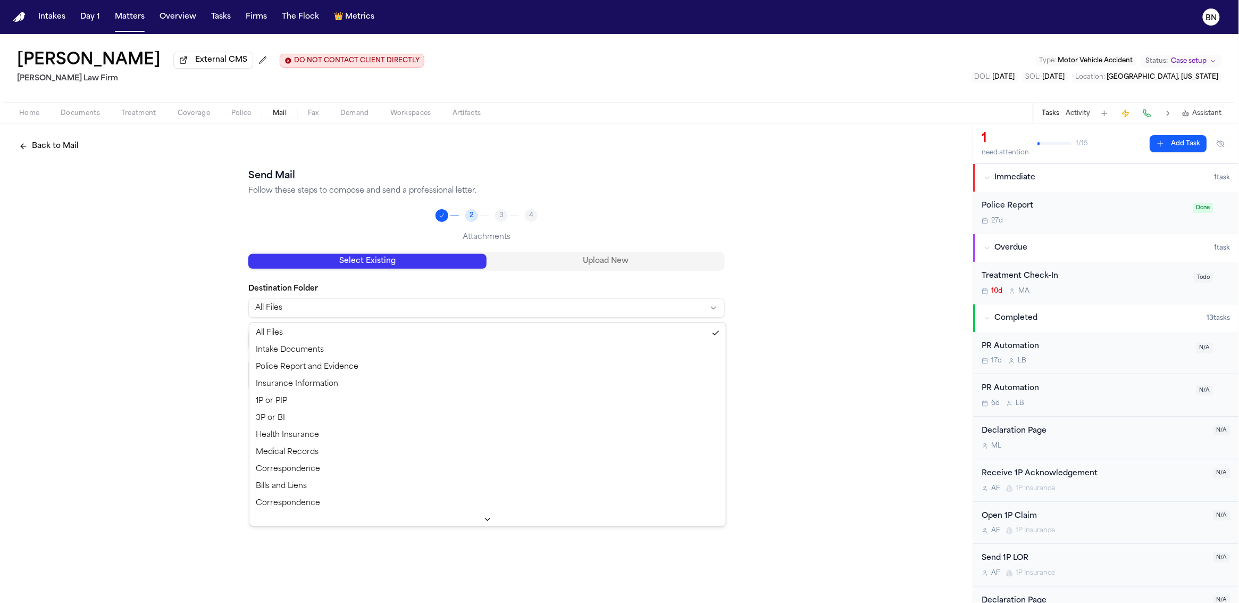
click at [441, 281] on html "Intakes Day 1 Matters Overview Tasks Firms The Flock 👑 Metrics [PERSON_NAME] Ex…" at bounding box center [619, 301] width 1239 height 603
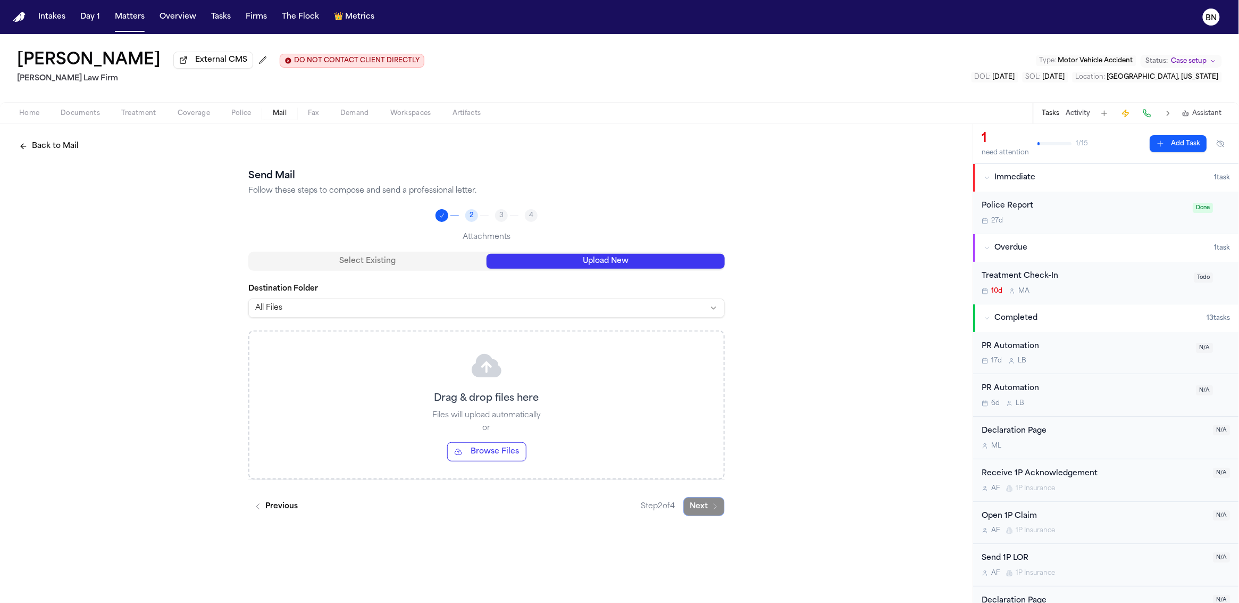
click at [574, 260] on button "Upload New" at bounding box center [606, 261] width 238 height 15
click at [520, 378] on div "Drag & drop files here Files will upload automatically or Browse Files" at bounding box center [486, 404] width 474 height 147
drag, startPoint x: 774, startPoint y: 494, endPoint x: 775, endPoint y: 480, distance: 13.9
click at [774, 494] on div "Back to Mail Send Mail Follow these steps to compose and send a professional le…" at bounding box center [486, 326] width 973 height 405
click at [394, 264] on button "Select Existing" at bounding box center [367, 261] width 238 height 15
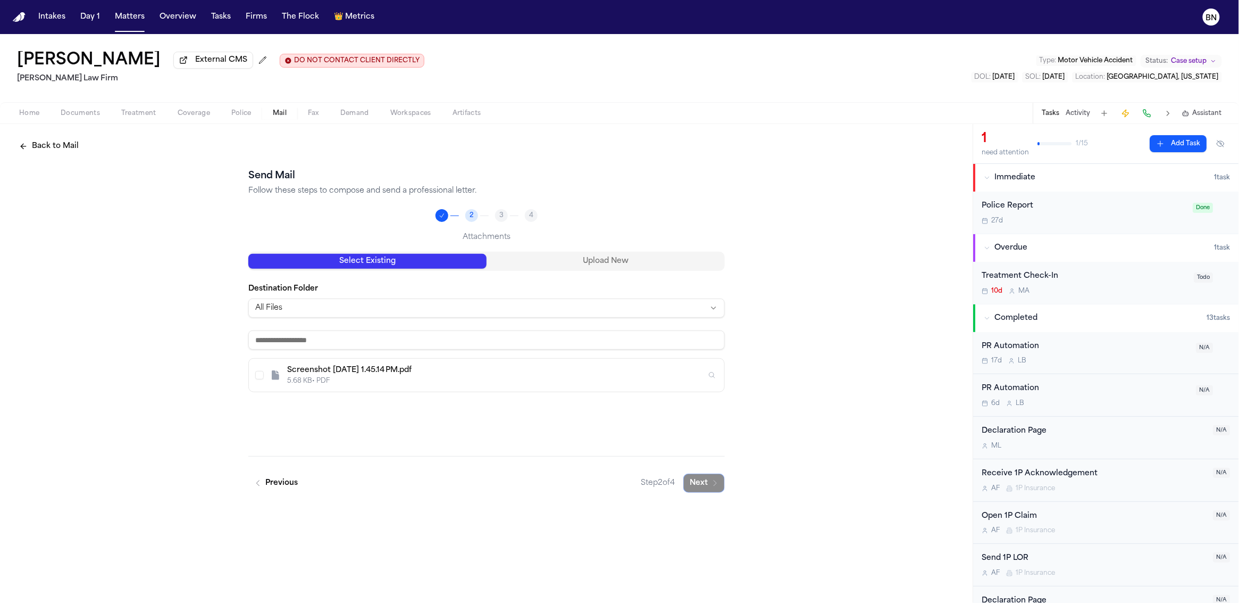
click at [410, 417] on div "Select Existing Upload New Destination Folder All Files Screenshot [DATE] 1.45.…" at bounding box center [486, 354] width 477 height 204
click at [341, 423] on div "Select Existing Upload New Destination Folder All Files Screenshot [DATE] 1.45.…" at bounding box center [486, 354] width 477 height 204
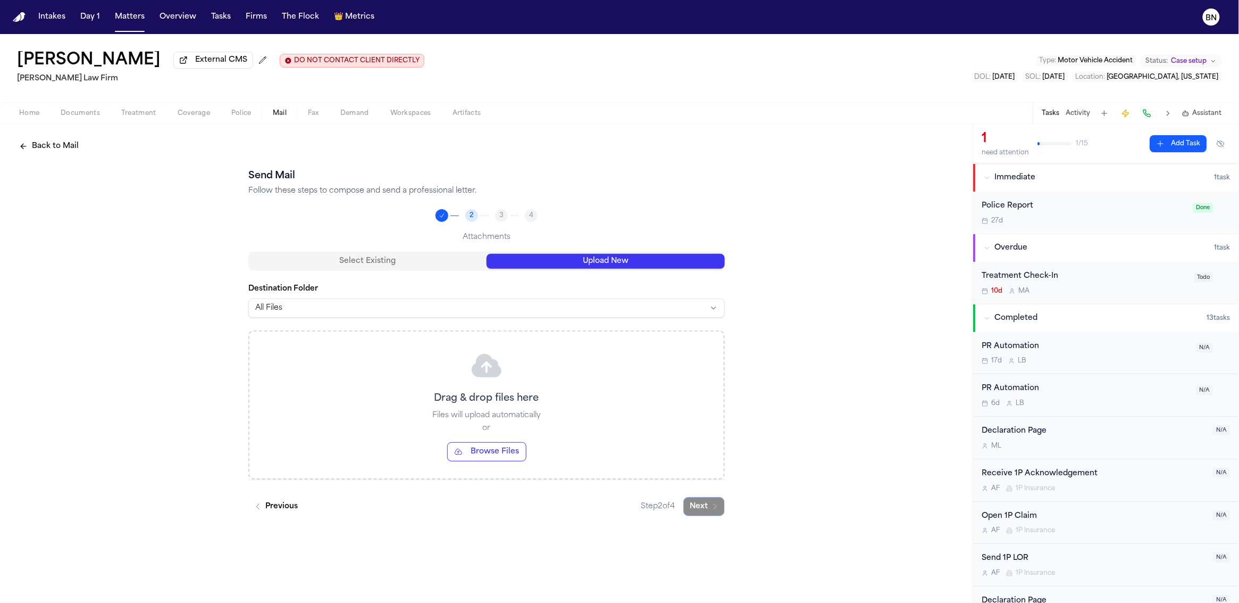
click at [562, 266] on button "Upload New" at bounding box center [606, 261] width 238 height 15
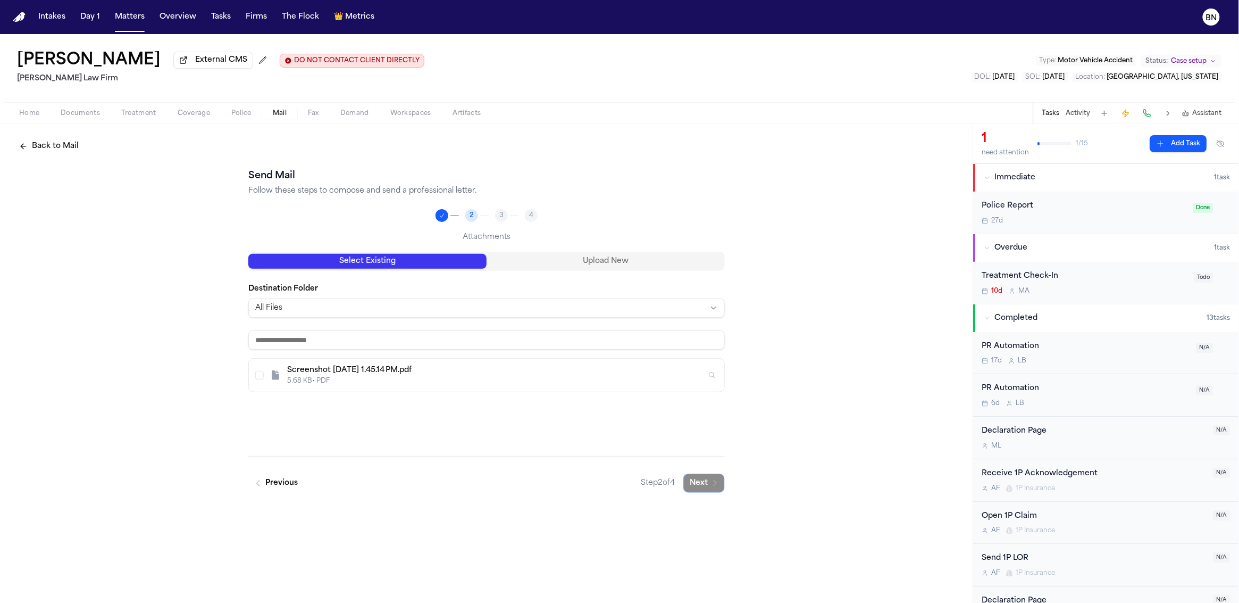
click at [430, 266] on button "Select Existing" at bounding box center [367, 261] width 238 height 15
click at [433, 376] on div "Screenshot [DATE] 1.45.14 PM.pdf" at bounding box center [496, 370] width 419 height 11
click at [258, 405] on div "Selected Documents ( 1 ) Clear all Screenshot [DATE] 1.45.14 PM.pdf" at bounding box center [486, 425] width 477 height 48
click at [718, 486] on icon "button" at bounding box center [715, 483] width 9 height 9
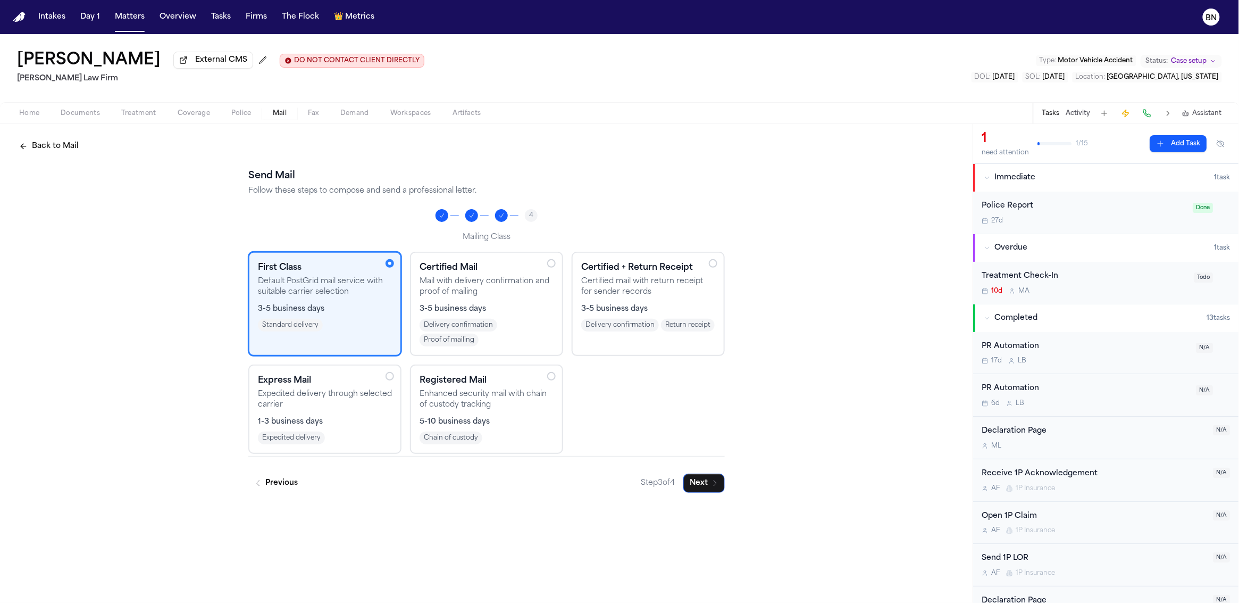
click at [343, 406] on p "Expedited delivery through selected carrier" at bounding box center [325, 399] width 134 height 21
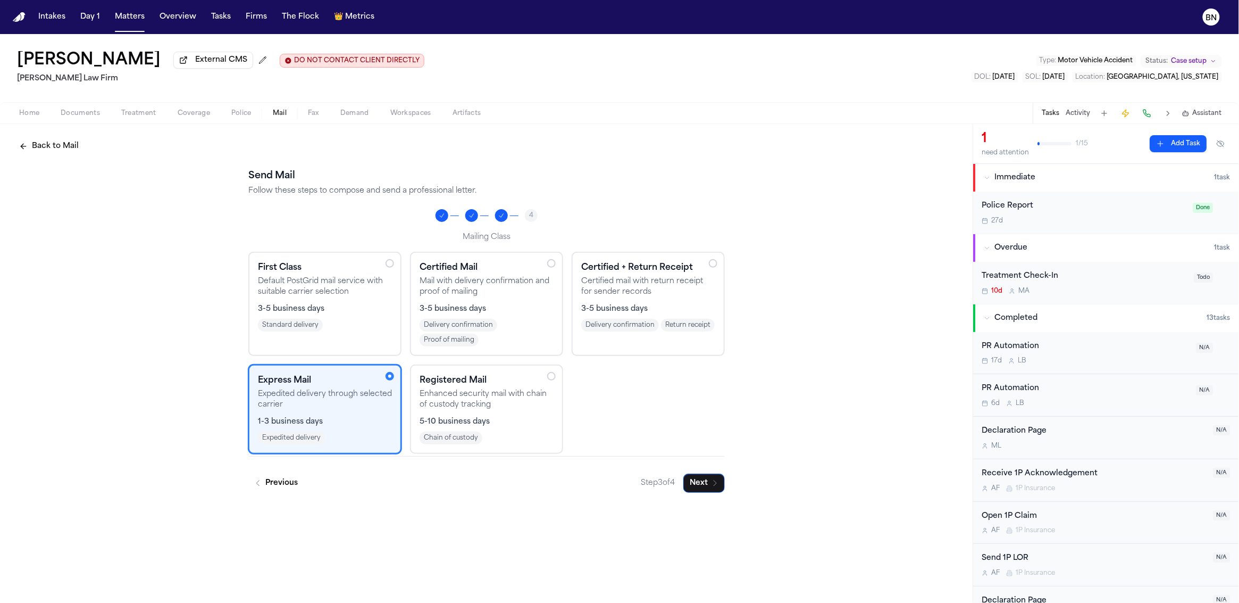
click at [363, 305] on div "3-5 business days" at bounding box center [325, 309] width 134 height 11
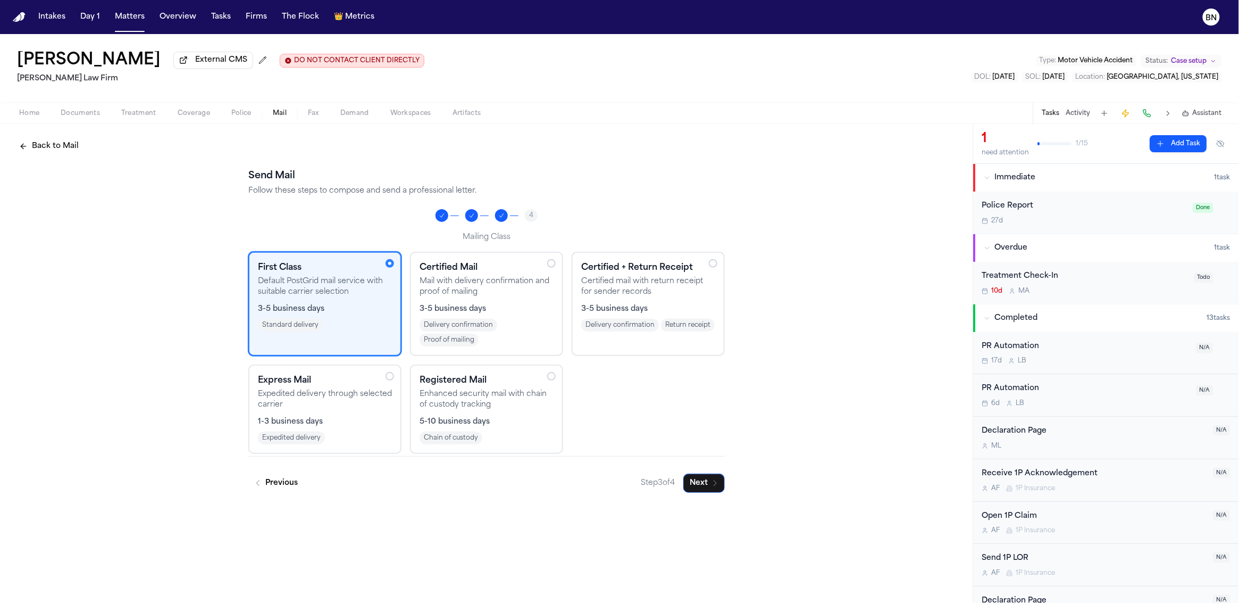
click at [672, 276] on p "Certified mail with return receipt for sender records" at bounding box center [648, 286] width 134 height 21
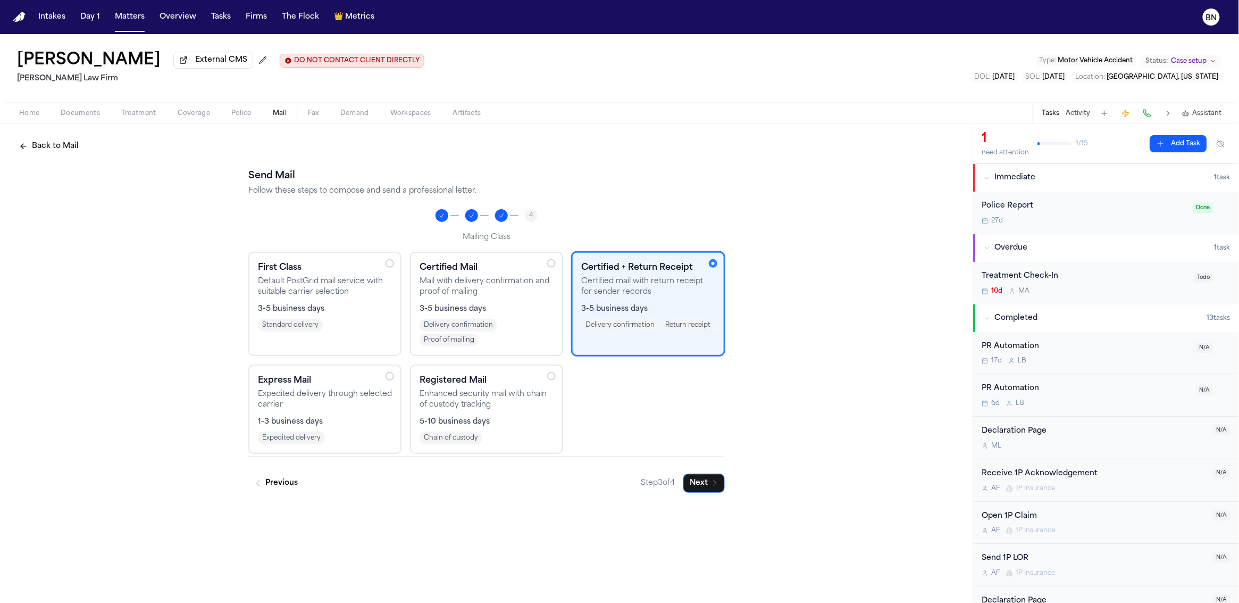
click at [378, 311] on div "3-5 business days" at bounding box center [325, 309] width 134 height 11
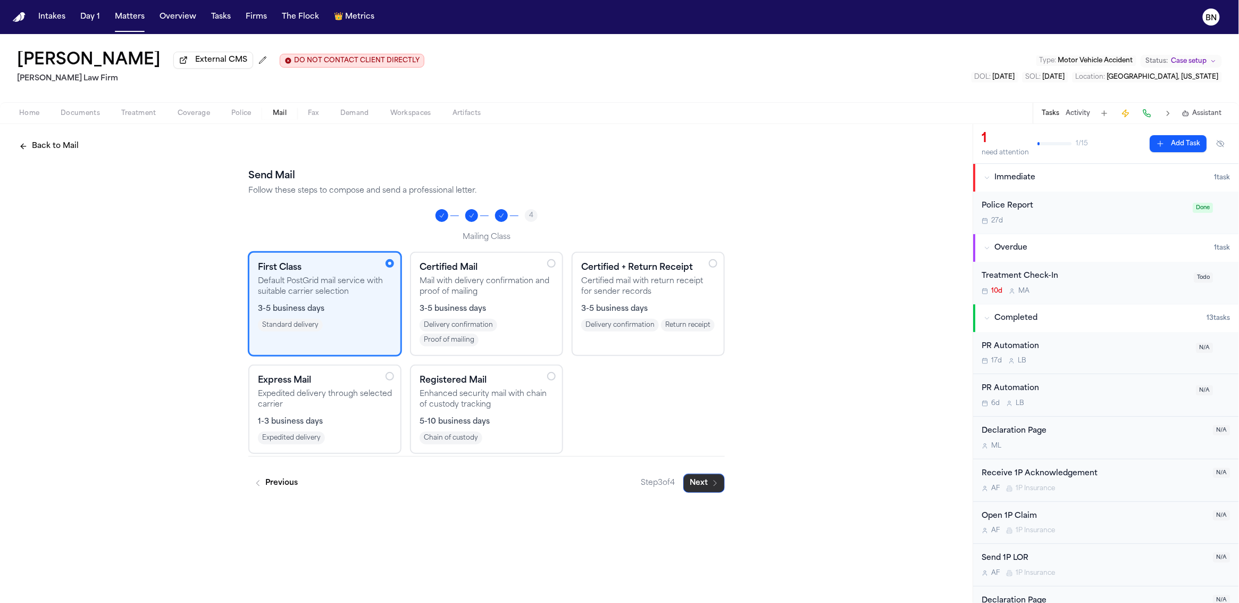
click at [715, 484] on icon "button" at bounding box center [715, 482] width 3 height 5
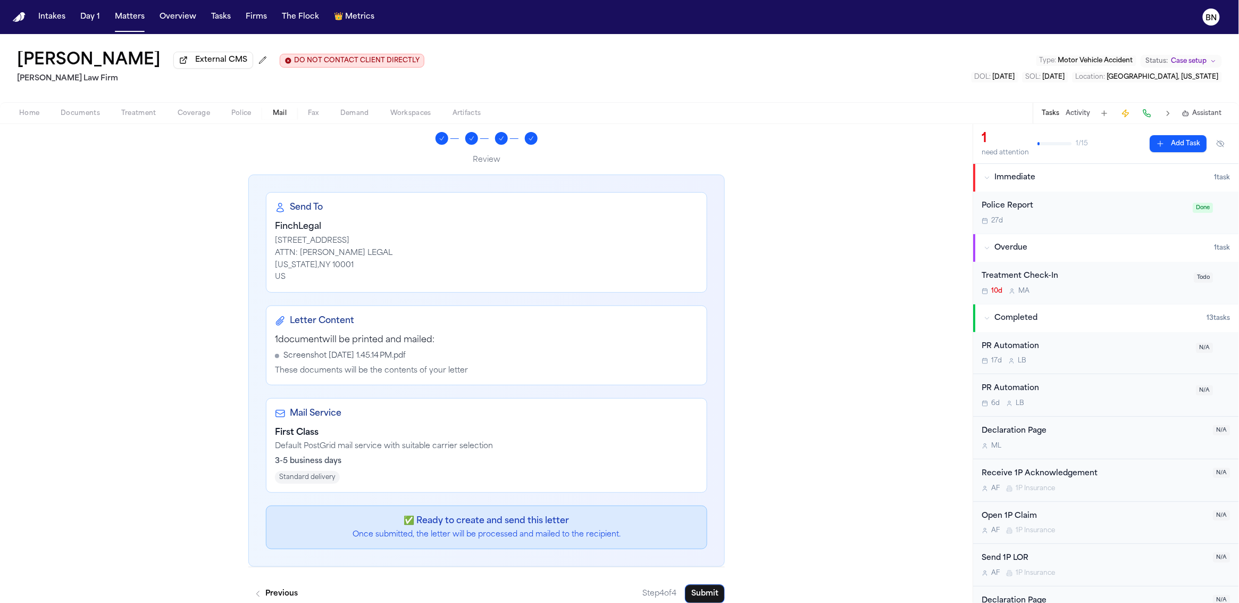
scroll to position [68, 0]
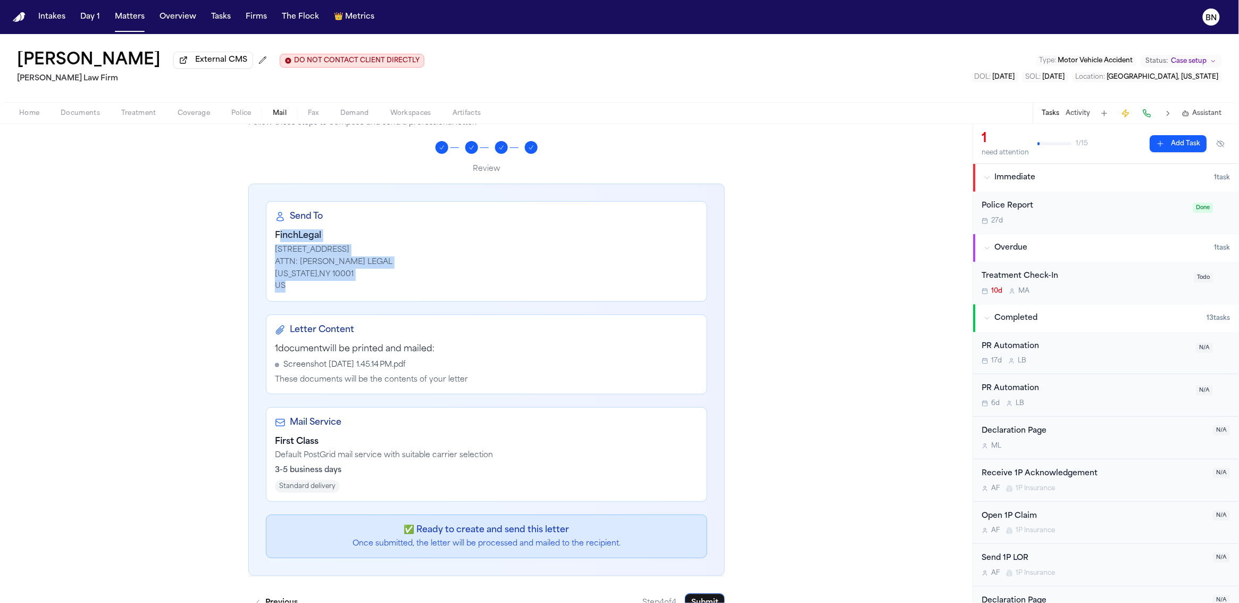
drag, startPoint x: 274, startPoint y: 245, endPoint x: 346, endPoint y: 290, distance: 85.6
click at [346, 290] on div "[PERSON_NAME] Legal [STREET_ADDRESS][PERSON_NAME][US_STATE]" at bounding box center [486, 260] width 423 height 63
click at [362, 373] on div "1 document will be printed and mailed : Screenshot [DATE] 1.45.14 PM.pdf These …" at bounding box center [486, 364] width 423 height 43
click at [318, 355] on div "1 document will be printed and mailed :" at bounding box center [486, 349] width 423 height 13
click at [320, 355] on div "1 document will be printed and mailed :" at bounding box center [486, 349] width 423 height 13
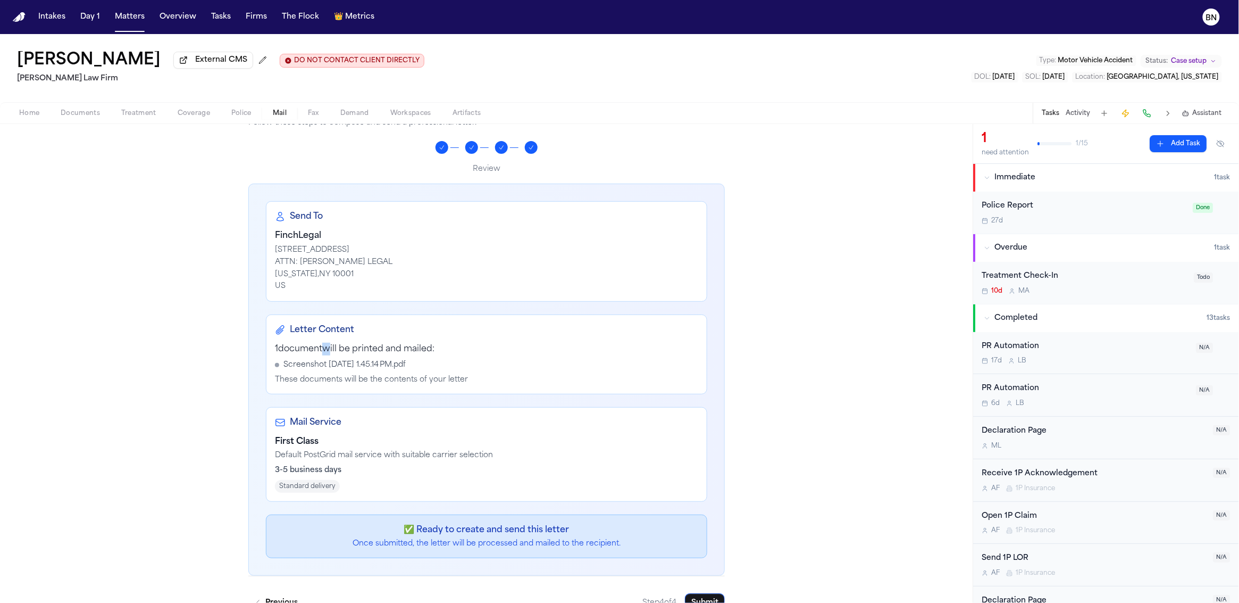
click at [320, 355] on div "1 document will be printed and mailed :" at bounding box center [486, 349] width 423 height 13
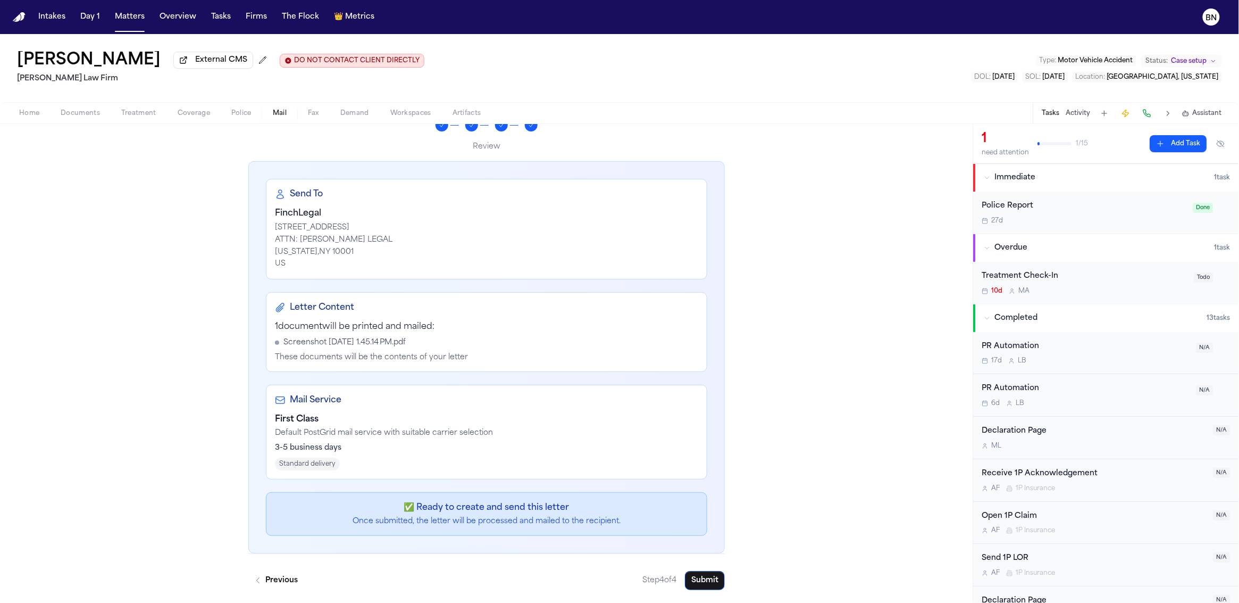
click at [345, 428] on p "Default PostGrid mail service with suitable carrier selection" at bounding box center [486, 433] width 423 height 11
click at [308, 394] on h4 "Mail Service" at bounding box center [316, 400] width 52 height 13
click at [309, 428] on p "Default PostGrid mail service with suitable carrier selection" at bounding box center [486, 433] width 423 height 11
click at [708, 579] on button "Submit" at bounding box center [705, 580] width 40 height 19
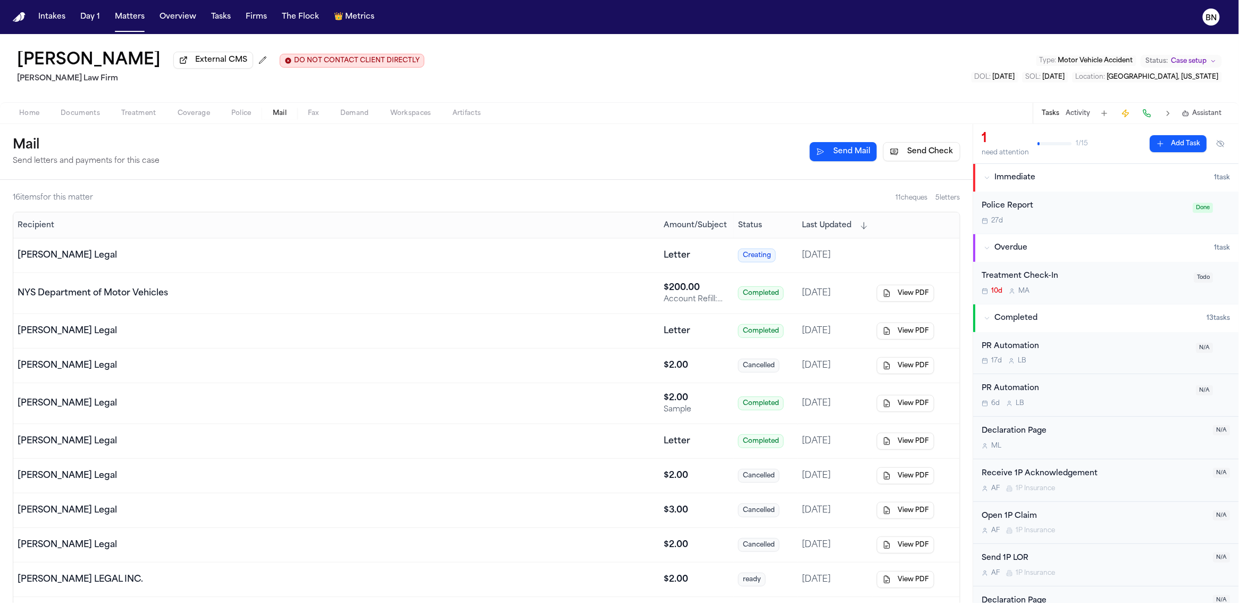
click at [845, 309] on td "[DATE]" at bounding box center [835, 293] width 75 height 41
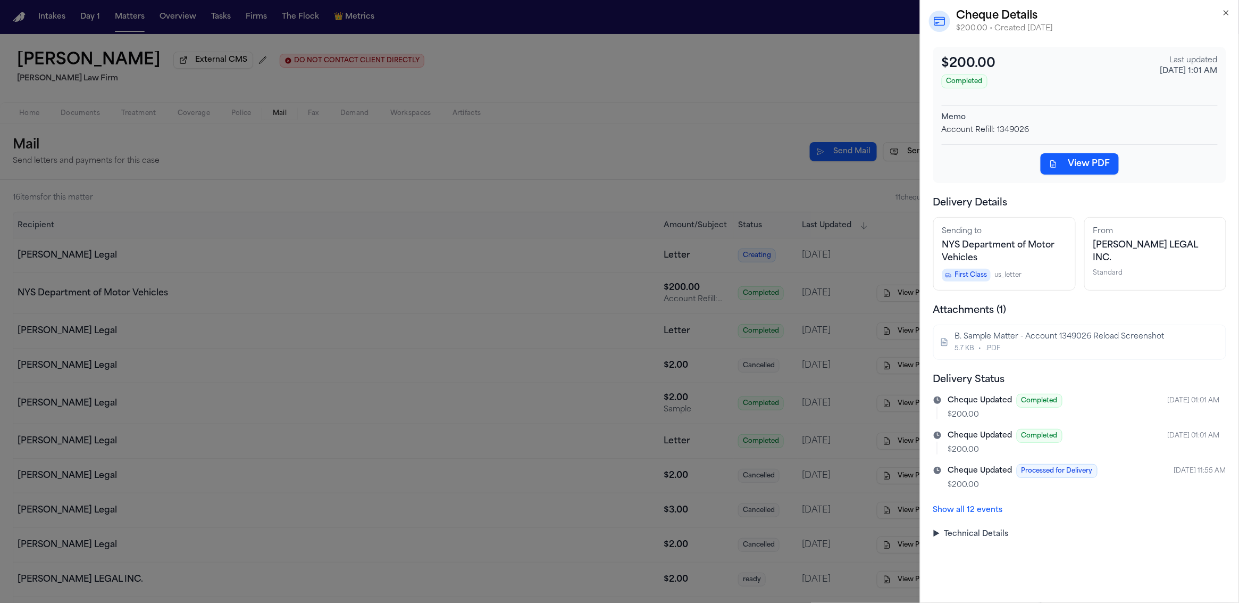
click at [981, 511] on button "Show all 12 events" at bounding box center [968, 510] width 70 height 11
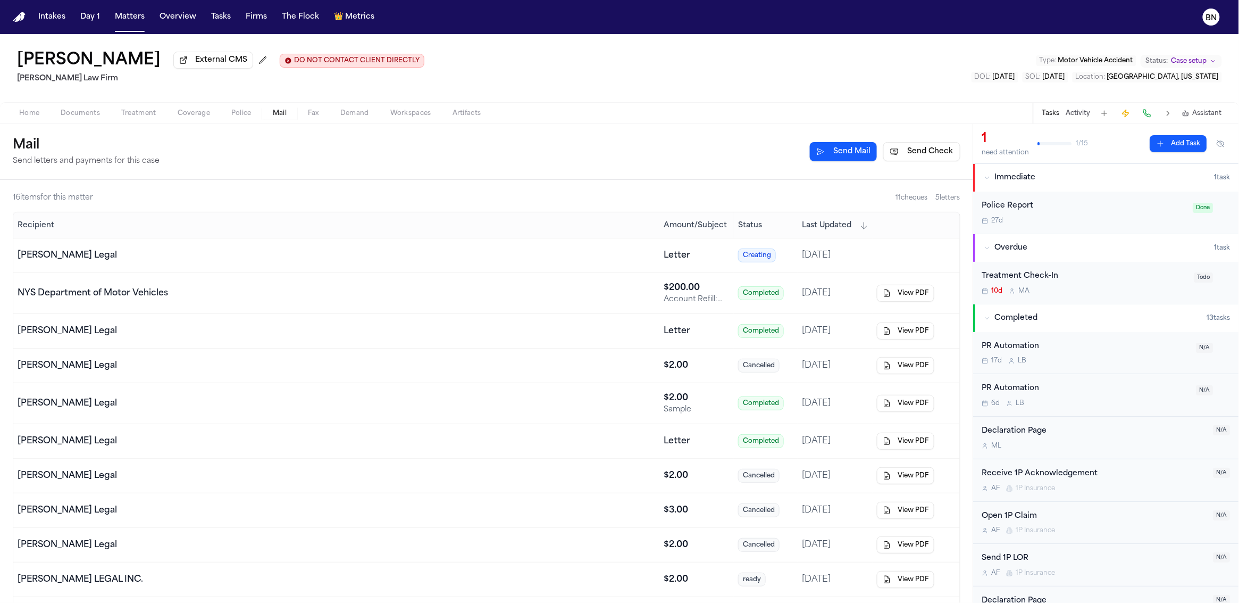
click at [905, 156] on button "Send Check" at bounding box center [921, 151] width 77 height 19
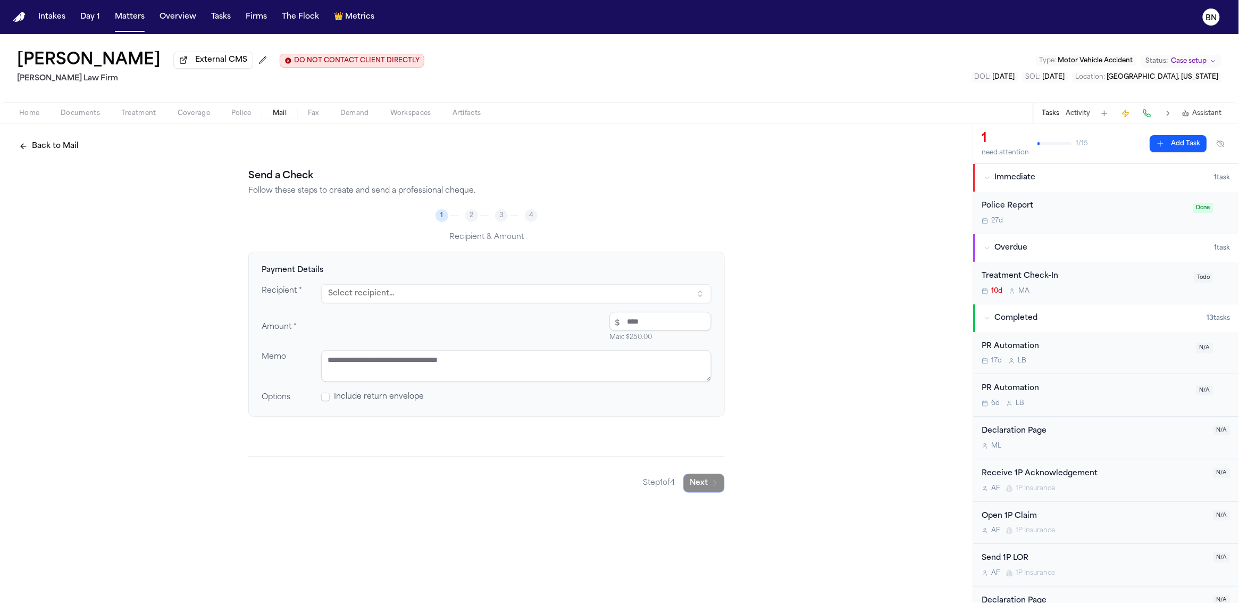
click at [464, 296] on button "Select recipient..." at bounding box center [516, 293] width 390 height 19
type input "*****"
click at [440, 395] on div "[PERSON_NAME] Legal ( [PERSON_NAME] Legal)" at bounding box center [434, 392] width 186 height 11
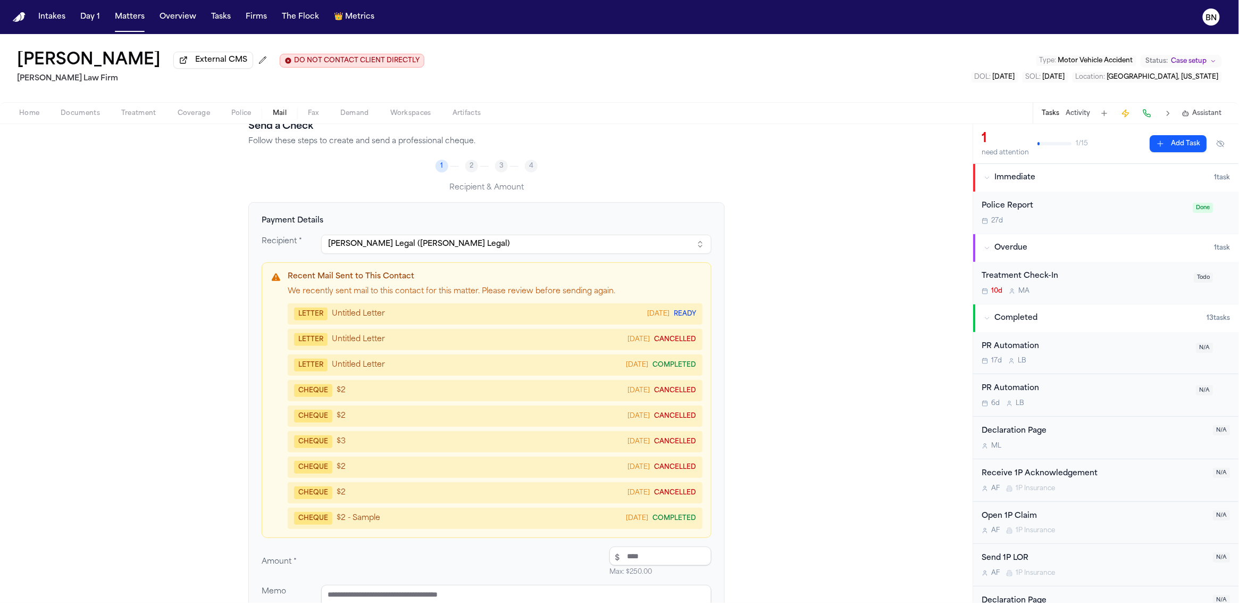
scroll to position [152, 0]
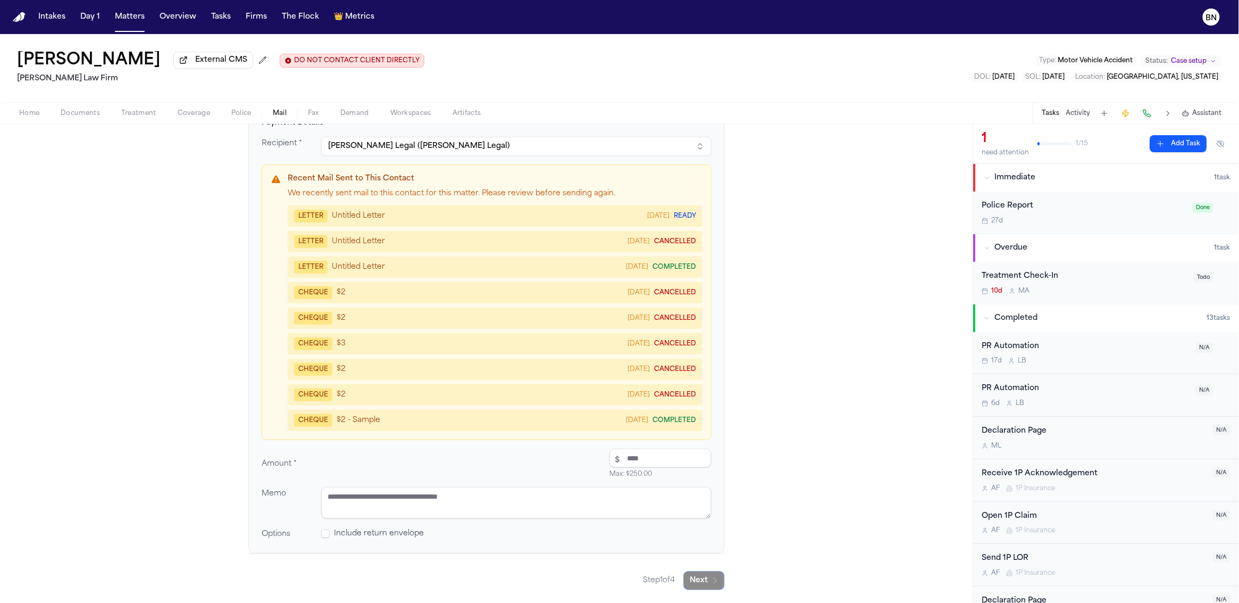
click at [641, 441] on div "Recipient * [PERSON_NAME] Legal ([PERSON_NAME] Legal) Recent Mail Sent to This …" at bounding box center [487, 338] width 450 height 403
click at [643, 452] on input "number" at bounding box center [661, 457] width 102 height 19
type input "****"
click at [580, 501] on textarea at bounding box center [516, 503] width 390 height 32
click at [446, 506] on textarea at bounding box center [516, 503] width 390 height 32
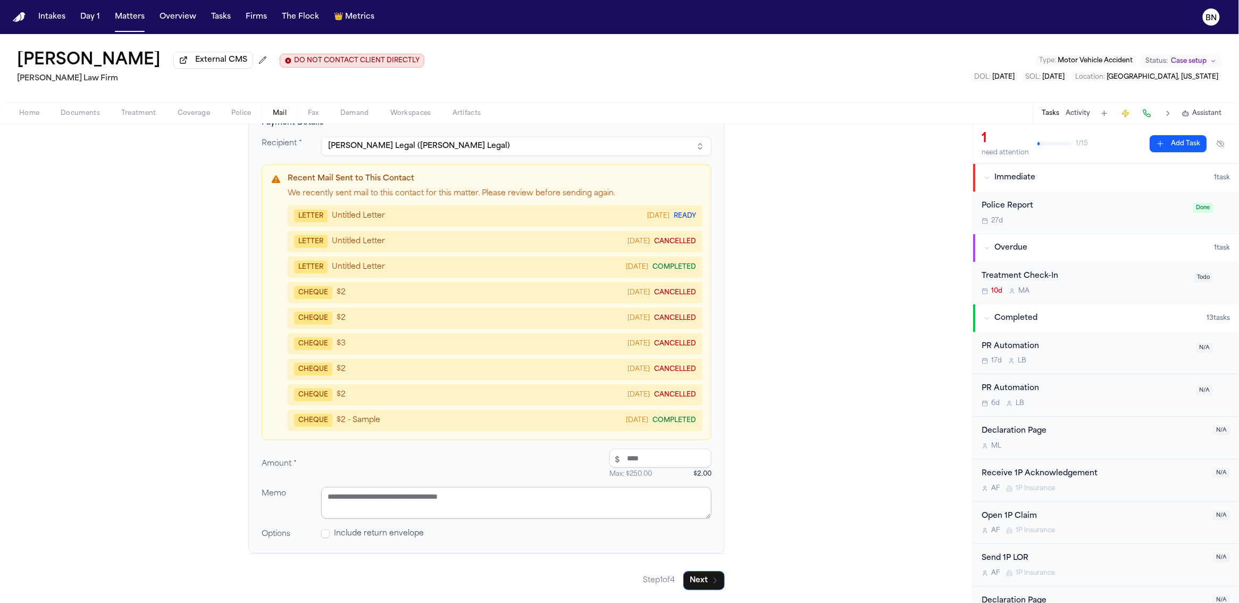
click at [370, 508] on textarea at bounding box center [516, 503] width 390 height 32
click at [385, 505] on textarea at bounding box center [516, 503] width 390 height 32
type textarea "**********"
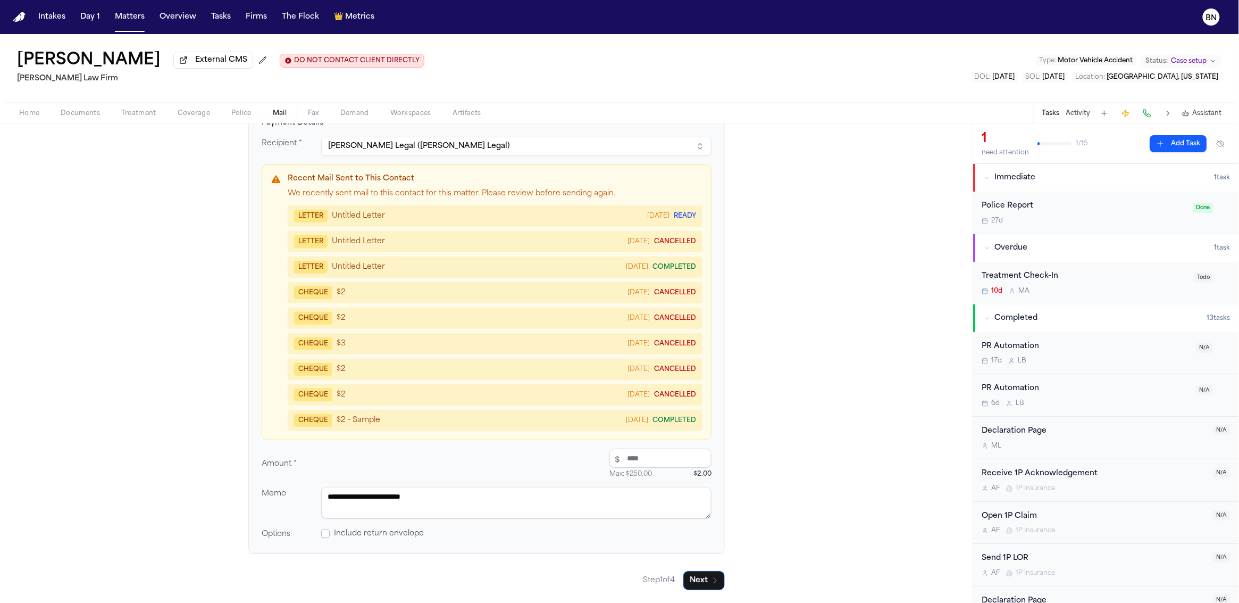
click at [322, 532] on span at bounding box center [325, 533] width 9 height 9
click at [324, 534] on span at bounding box center [325, 533] width 9 height 9
click at [695, 577] on button "Next" at bounding box center [703, 580] width 41 height 19
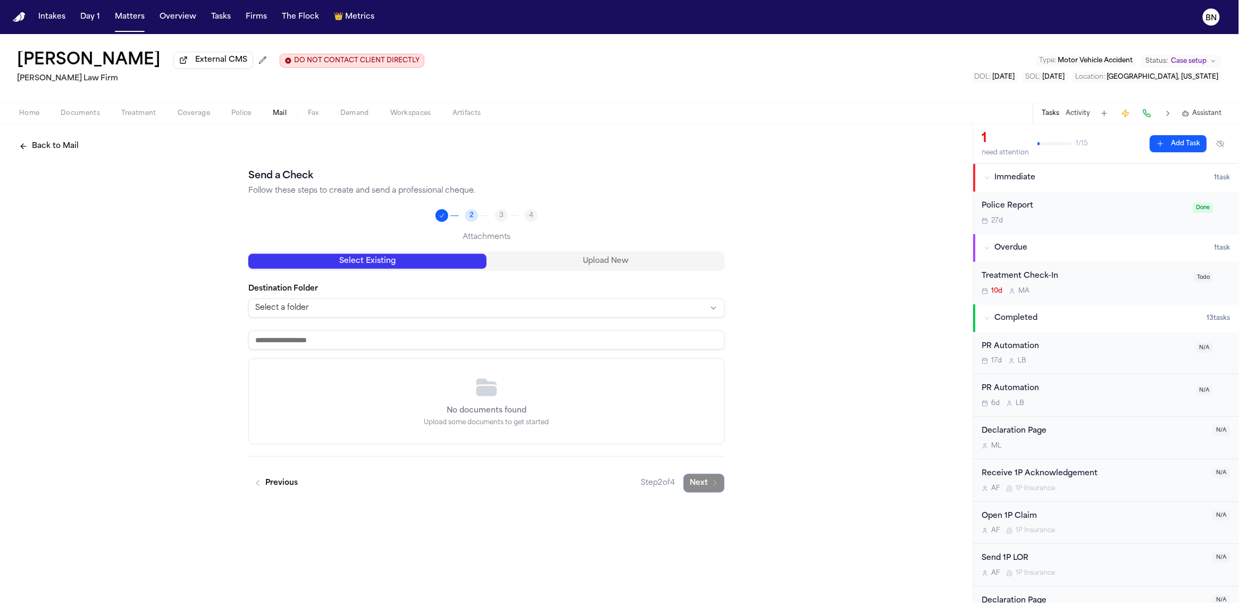
scroll to position [0, 0]
click at [335, 376] on div "Screenshot [DATE] 1.45.14 PM.pdf" at bounding box center [496, 370] width 419 height 11
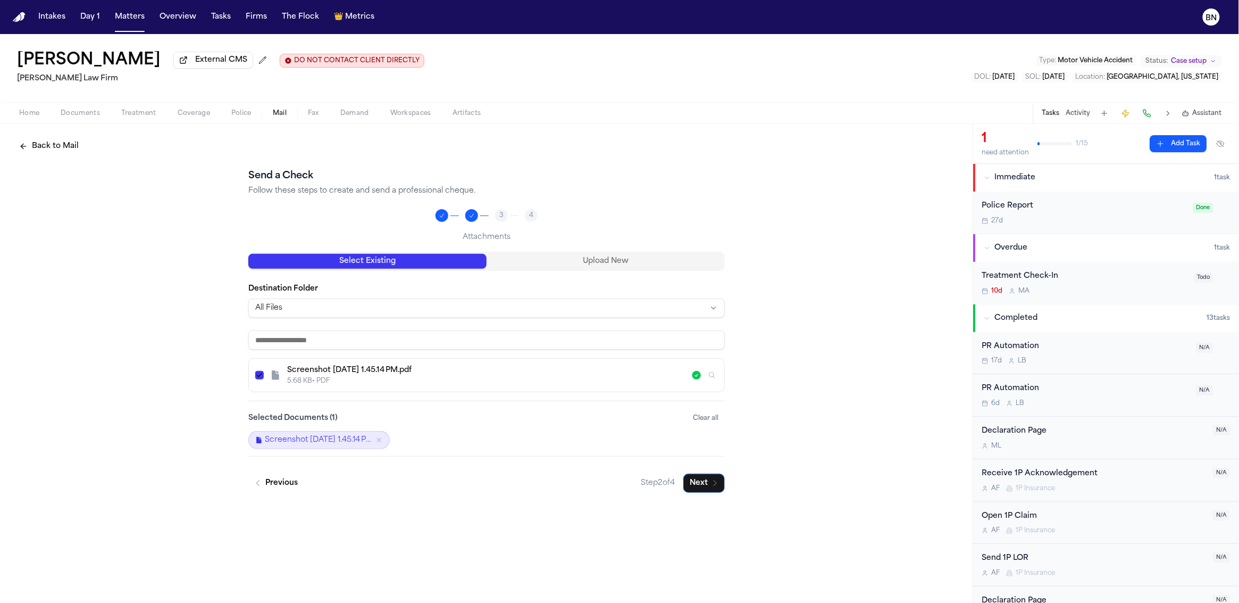
click at [714, 485] on icon "button" at bounding box center [715, 483] width 9 height 9
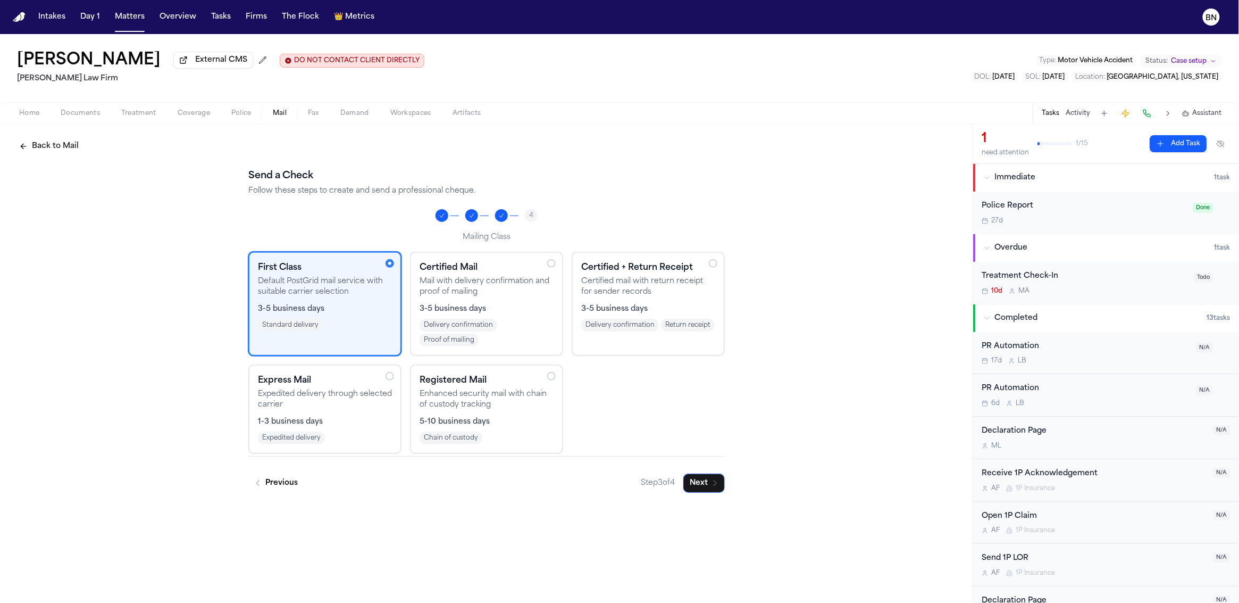
click at [719, 484] on icon "button" at bounding box center [715, 483] width 9 height 9
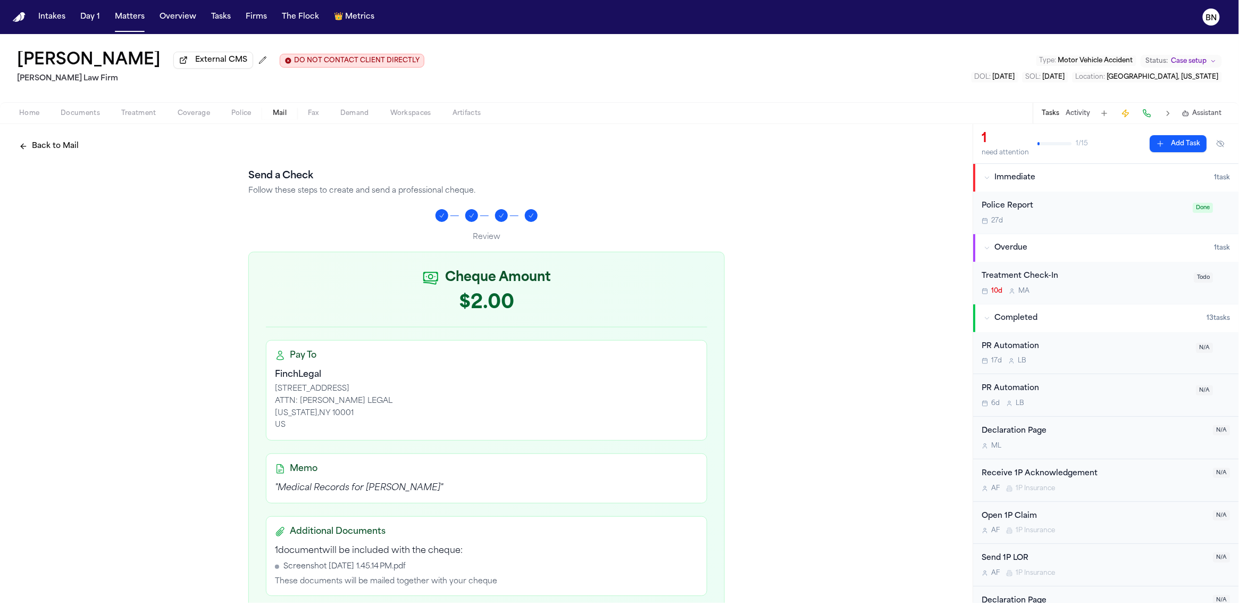
click at [38, 149] on button "Back to Mail" at bounding box center [49, 146] width 72 height 19
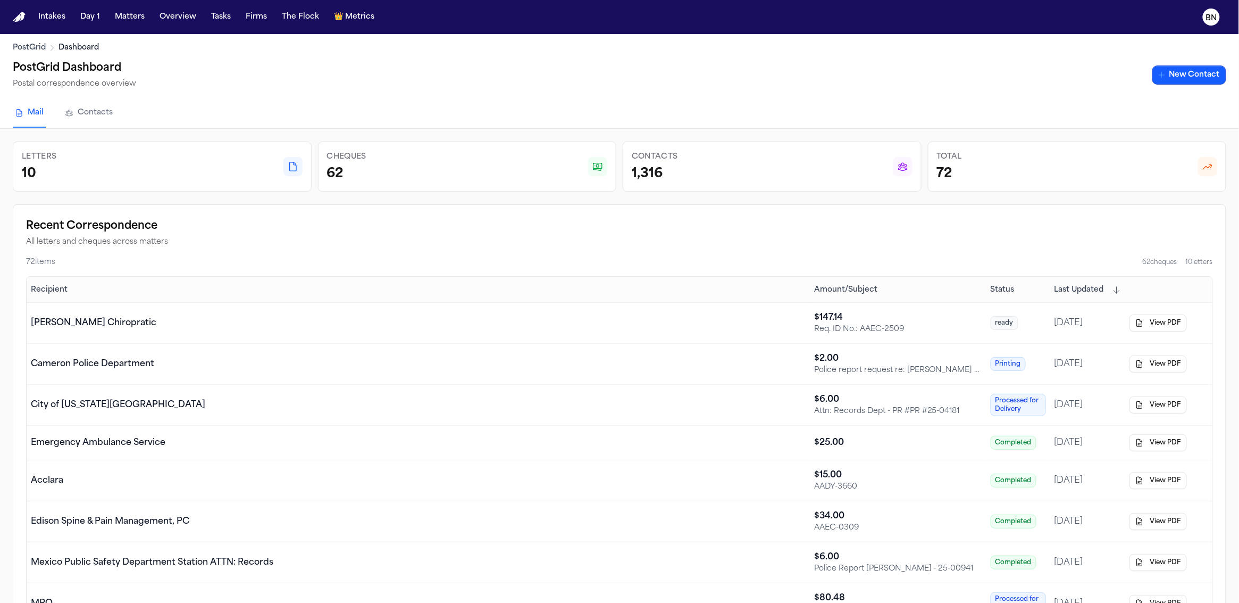
click at [369, 334] on td "[PERSON_NAME] Chiropratic" at bounding box center [418, 323] width 783 height 41
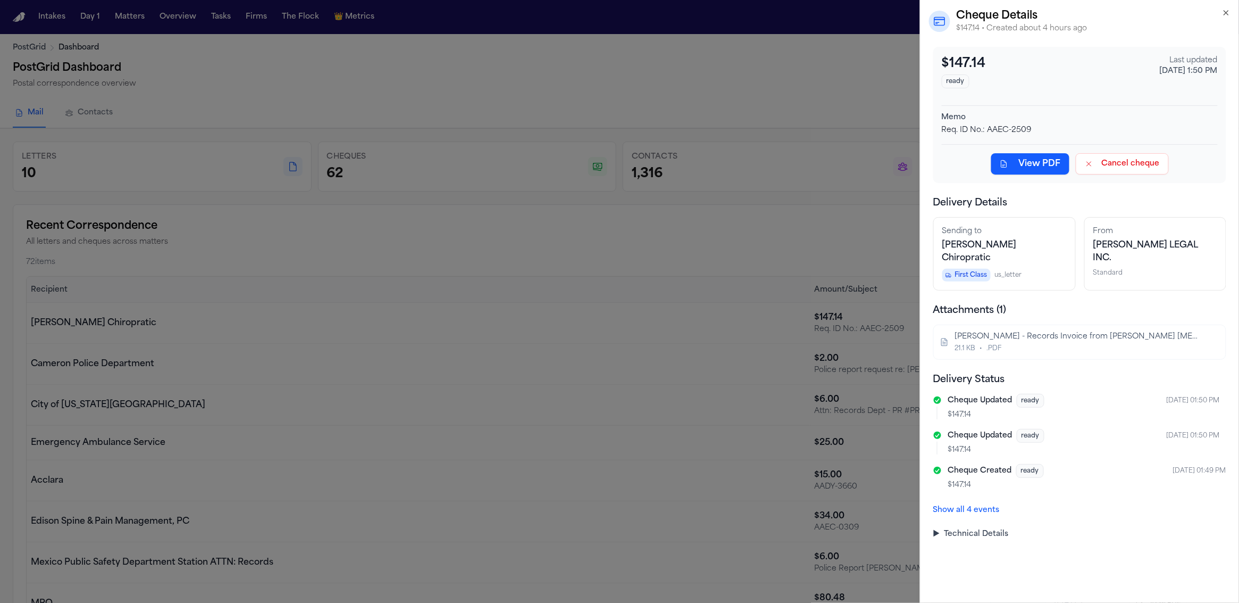
click at [1016, 331] on div "[PERSON_NAME] - Records Invoice from [PERSON_NAME] [MEDICAL_DATA] - [DATE]" at bounding box center [1078, 336] width 247 height 11
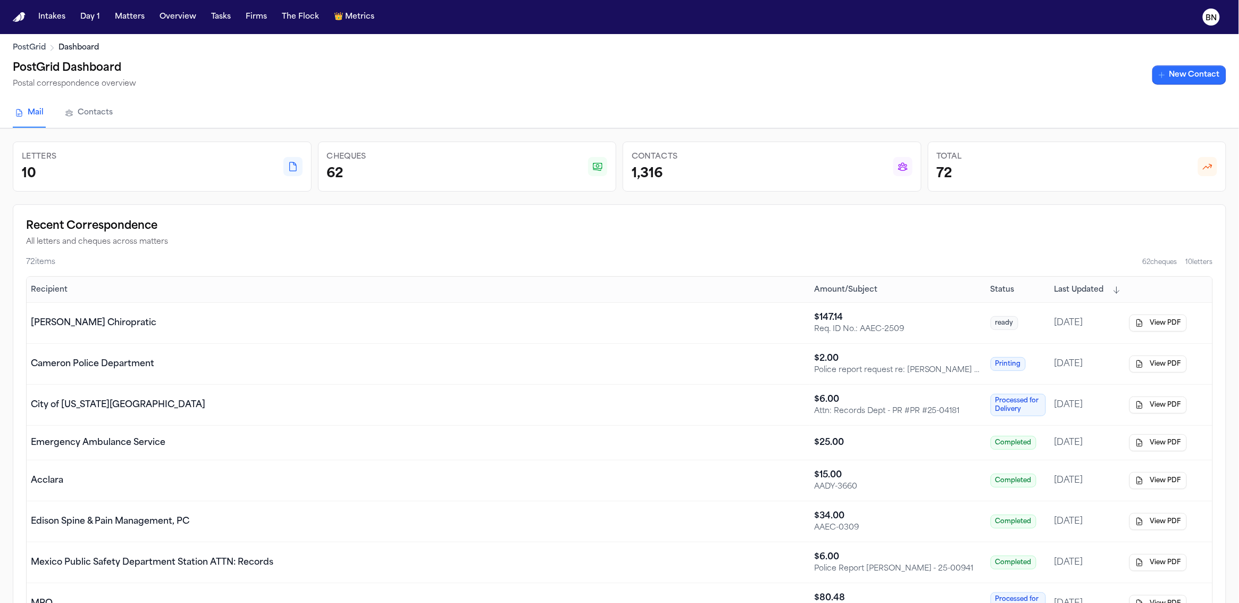
click at [1173, 76] on link "New Contact" at bounding box center [1190, 74] width 74 height 19
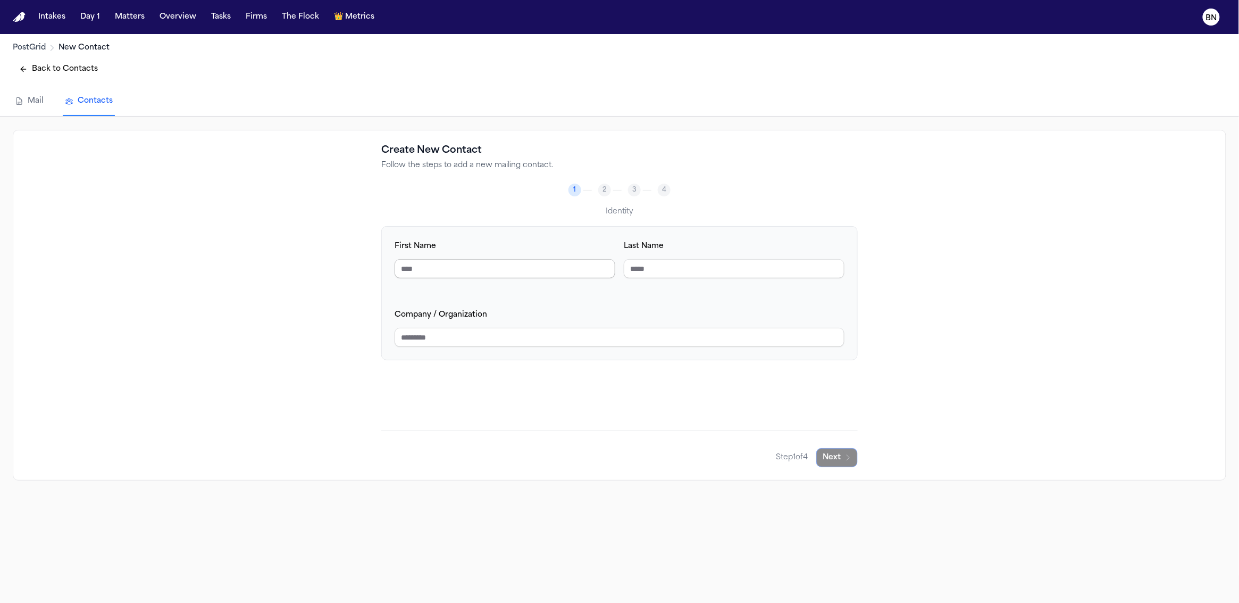
click at [449, 261] on input "First Name" at bounding box center [505, 268] width 221 height 19
drag, startPoint x: 647, startPoint y: 271, endPoint x: 539, endPoint y: 314, distance: 115.6
click at [647, 271] on input "Last Name" at bounding box center [734, 268] width 221 height 19
click at [521, 341] on input "Company / Organization" at bounding box center [620, 337] width 450 height 19
type input "*******"
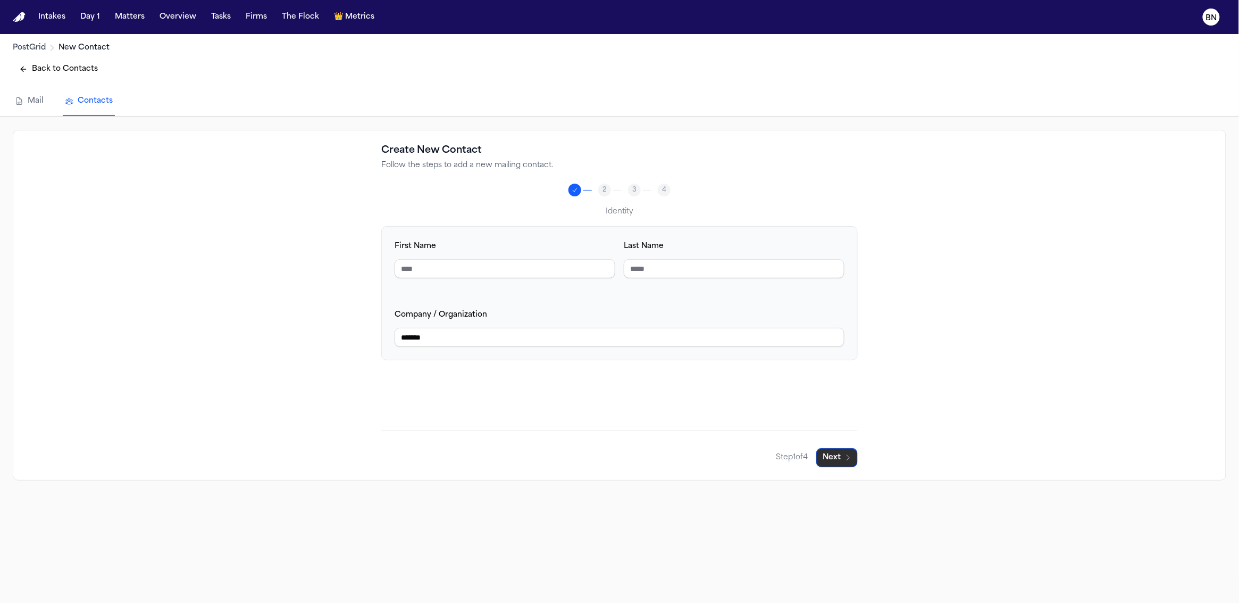
click at [832, 463] on button "Next" at bounding box center [836, 457] width 41 height 19
click at [505, 271] on input "Email Address" at bounding box center [505, 268] width 221 height 19
click at [668, 272] on input "Phone Number" at bounding box center [734, 268] width 221 height 19
click at [842, 457] on button "Next" at bounding box center [836, 457] width 41 height 19
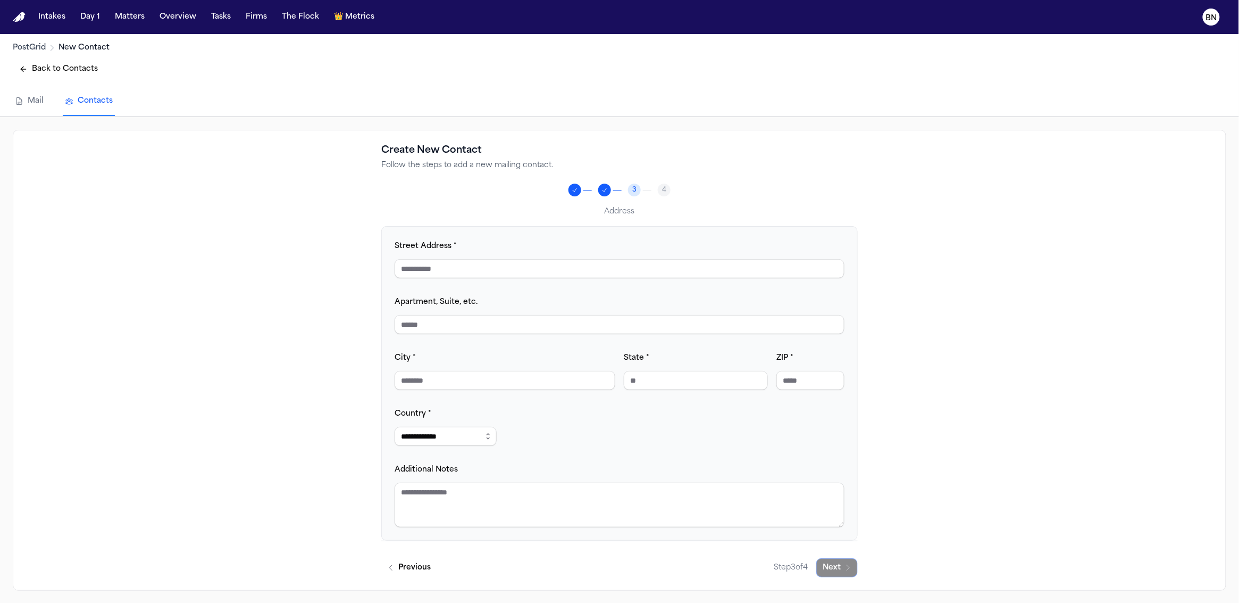
click at [510, 277] on input "Street Address *" at bounding box center [620, 268] width 450 height 19
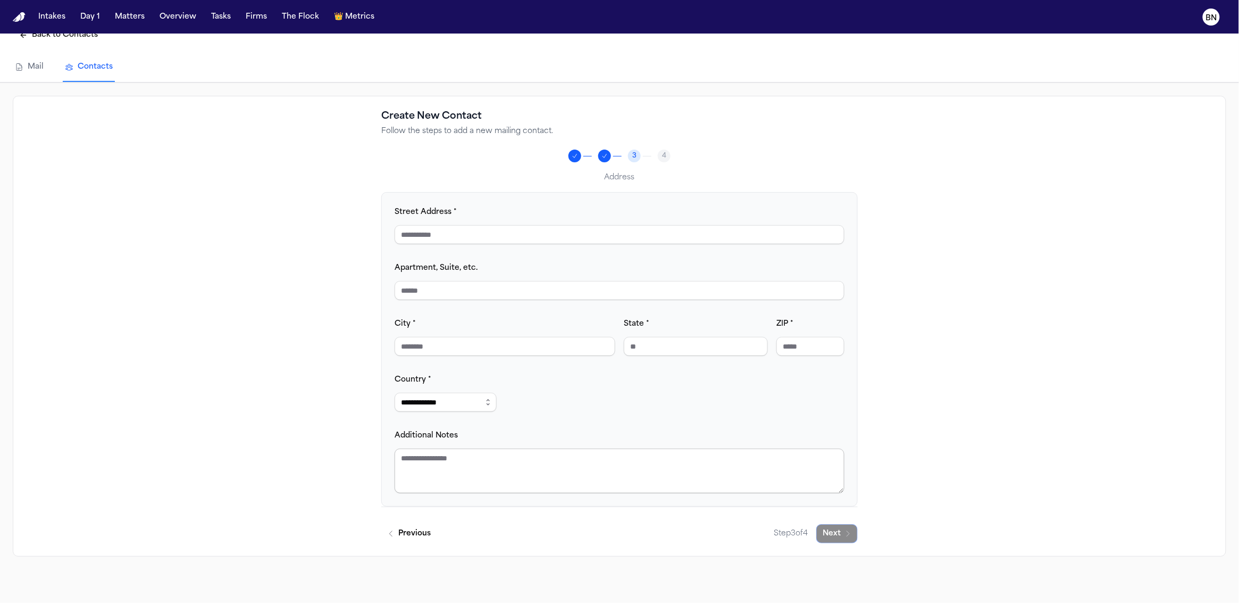
click at [674, 486] on textarea "Additional Notes" at bounding box center [620, 470] width 450 height 45
click at [664, 153] on span "4" at bounding box center [664, 156] width 4 height 9
click at [499, 240] on input "Street Address *" at bounding box center [620, 234] width 450 height 19
click at [565, 352] on input "City *" at bounding box center [505, 346] width 221 height 19
click at [688, 408] on div "**********" at bounding box center [620, 349] width 450 height 288
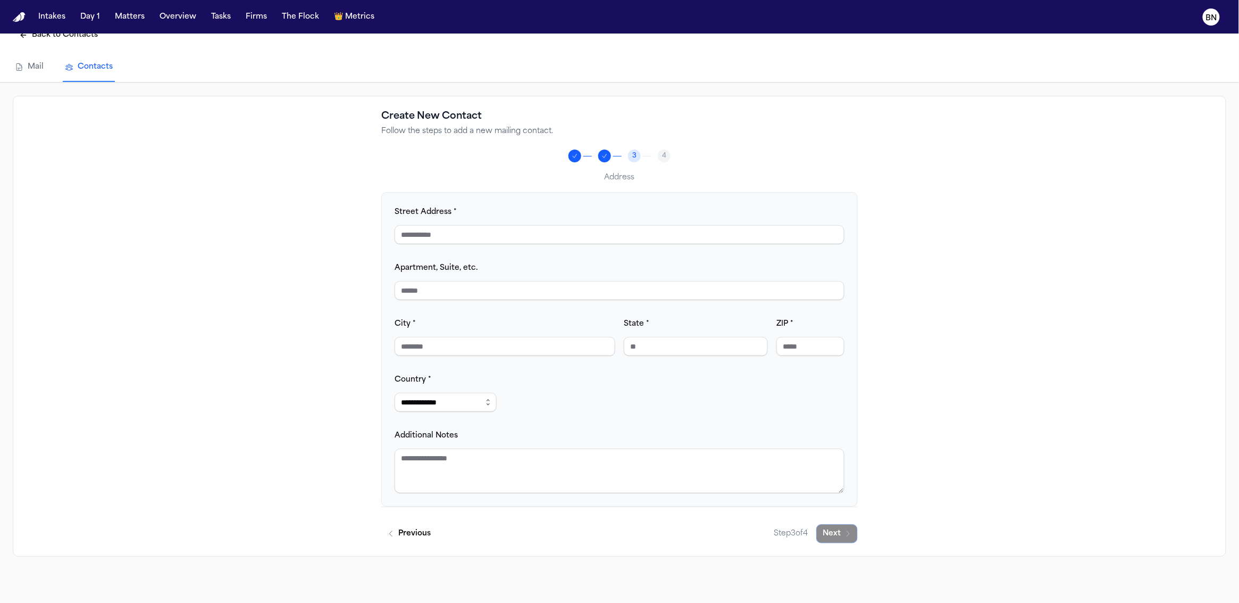
scroll to position [0, 0]
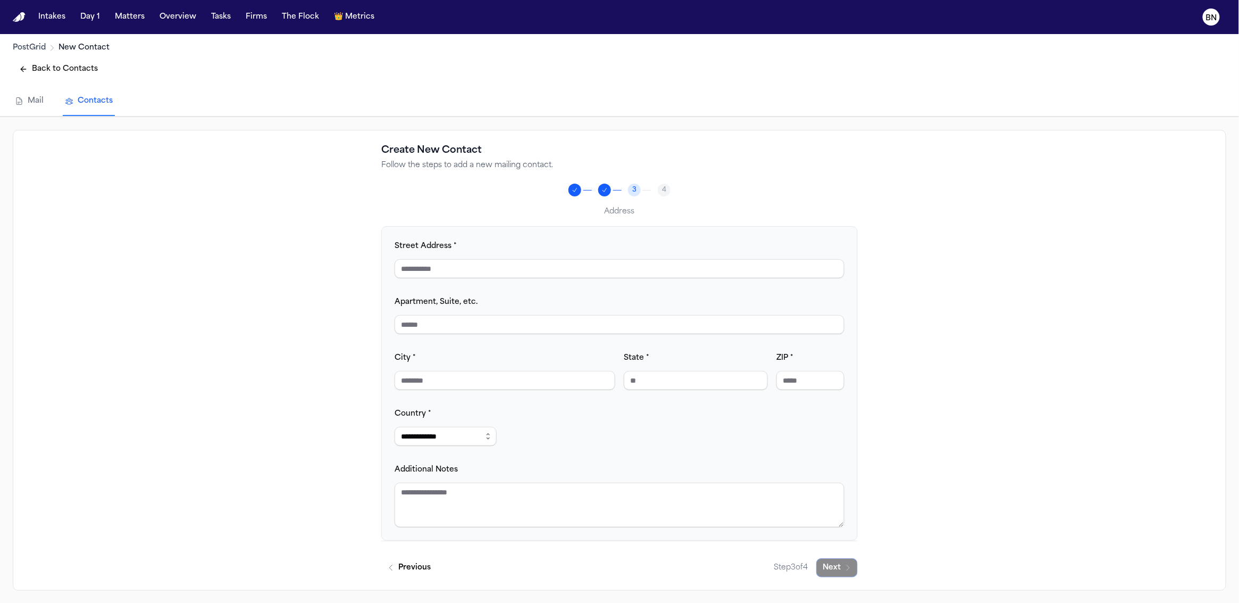
click at [72, 68] on button "Back to Contacts" at bounding box center [58, 69] width 91 height 19
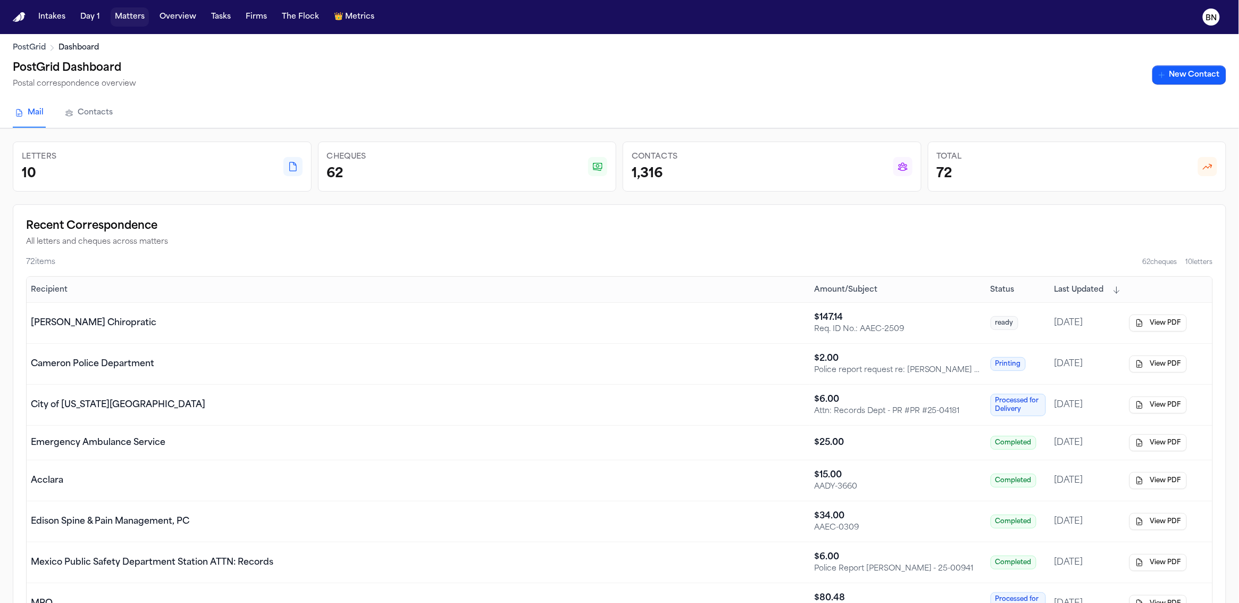
click at [119, 20] on button "Matters" at bounding box center [130, 16] width 38 height 19
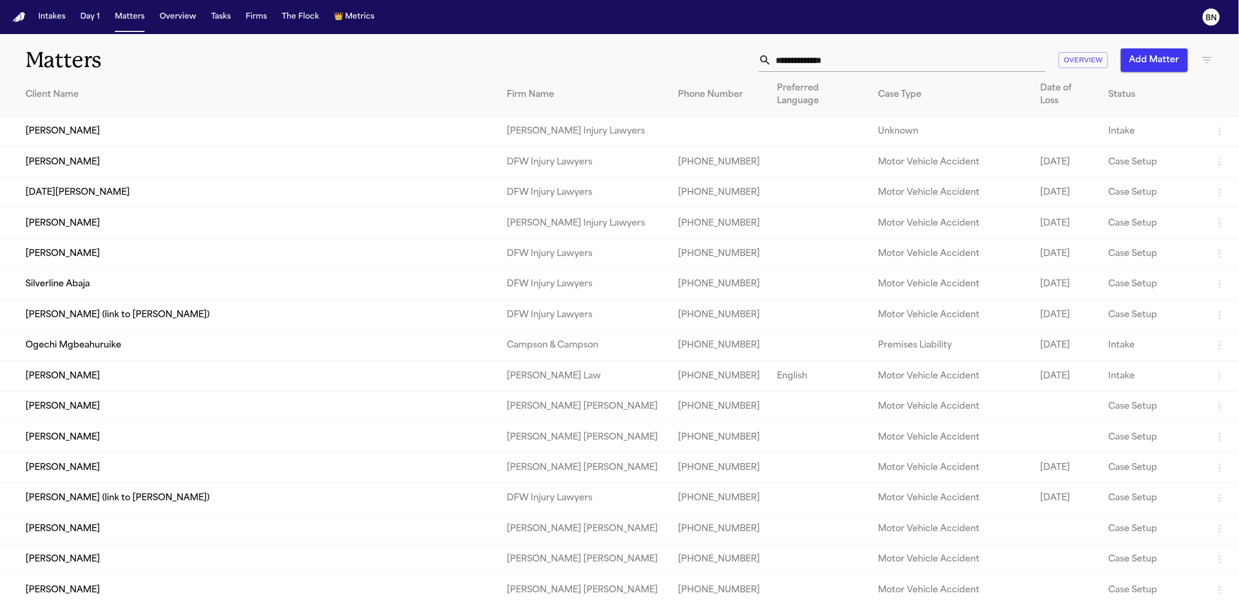
click at [795, 65] on input "text" at bounding box center [909, 59] width 274 height 23
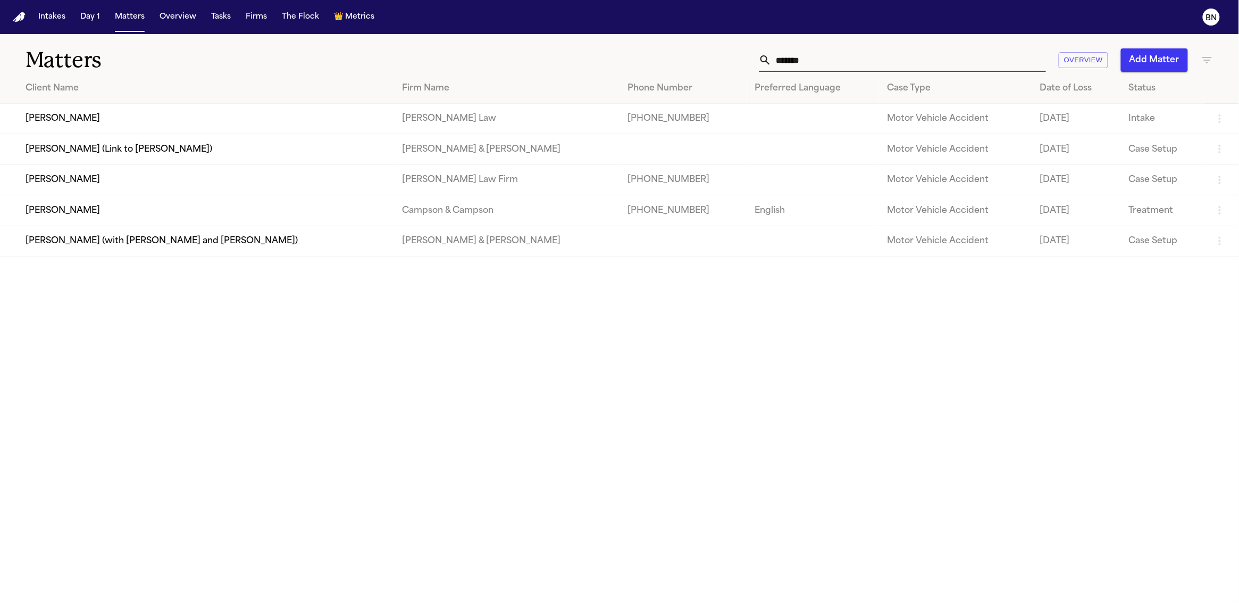
type input "*******"
click at [94, 191] on td "[PERSON_NAME]" at bounding box center [197, 179] width 394 height 30
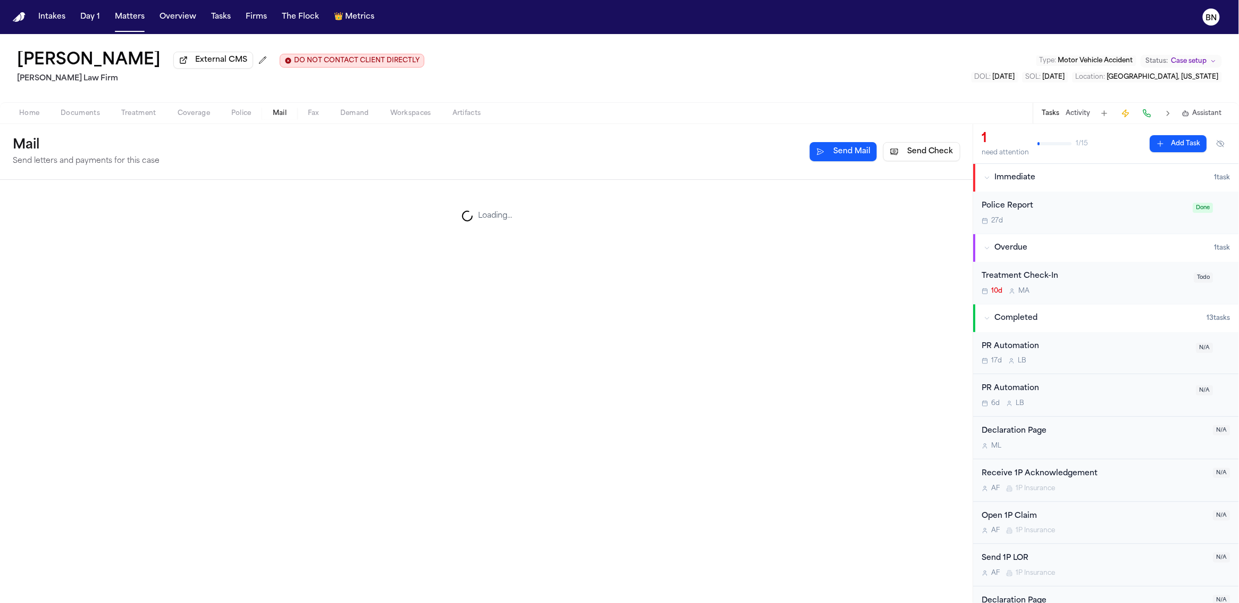
click at [270, 118] on button "Mail" at bounding box center [279, 113] width 35 height 13
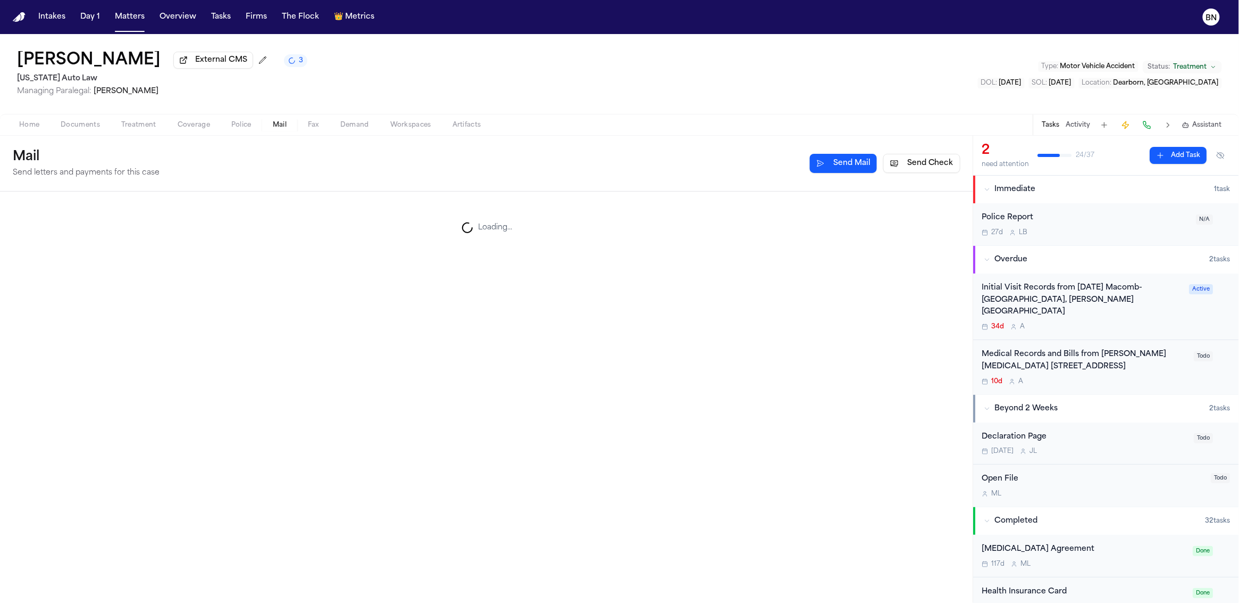
click at [284, 127] on span "Mail" at bounding box center [280, 125] width 14 height 9
